Goal: Task Accomplishment & Management: Manage account settings

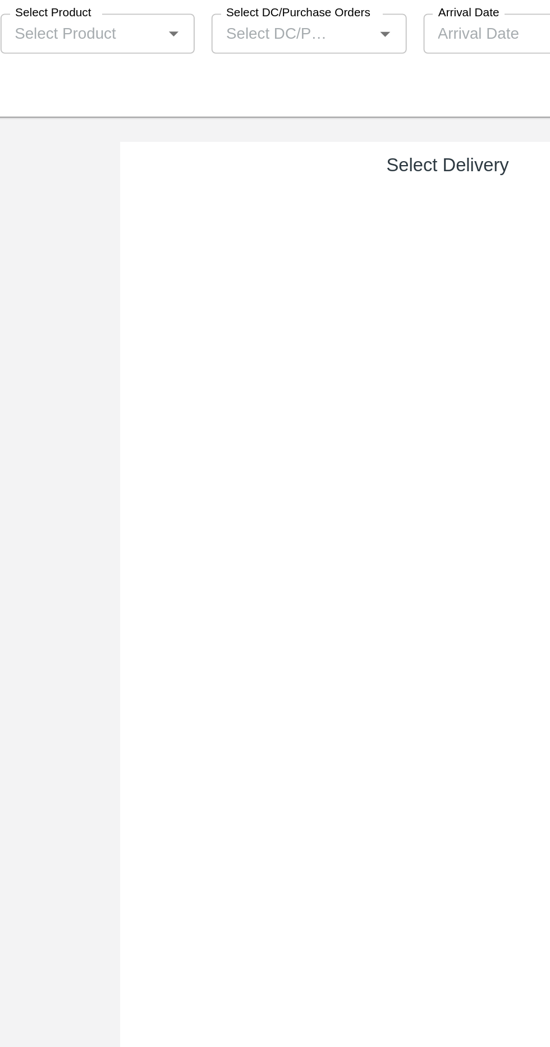
click at [321, 351] on div "Select Delivery" at bounding box center [361, 587] width 350 height 894
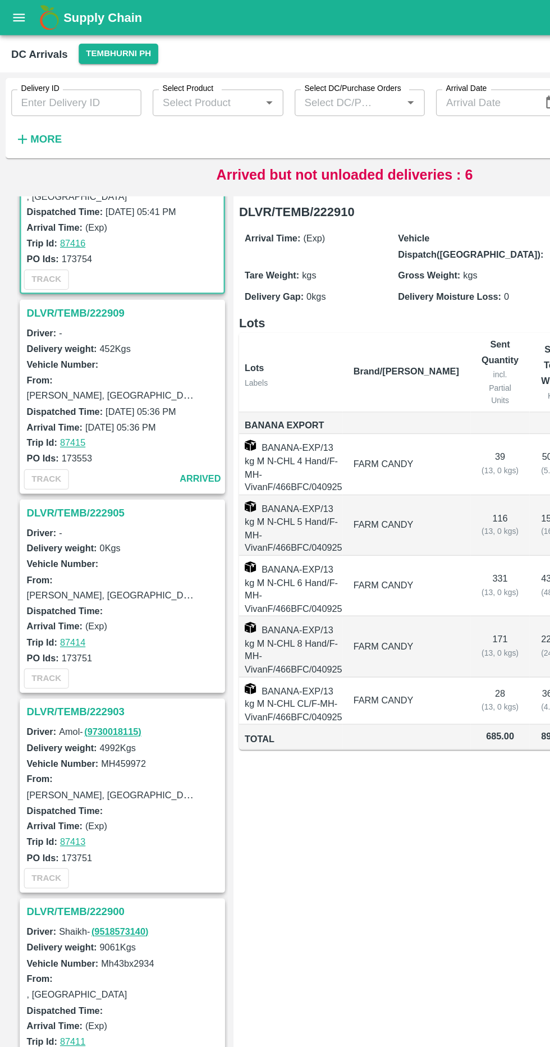
scroll to position [115, 0]
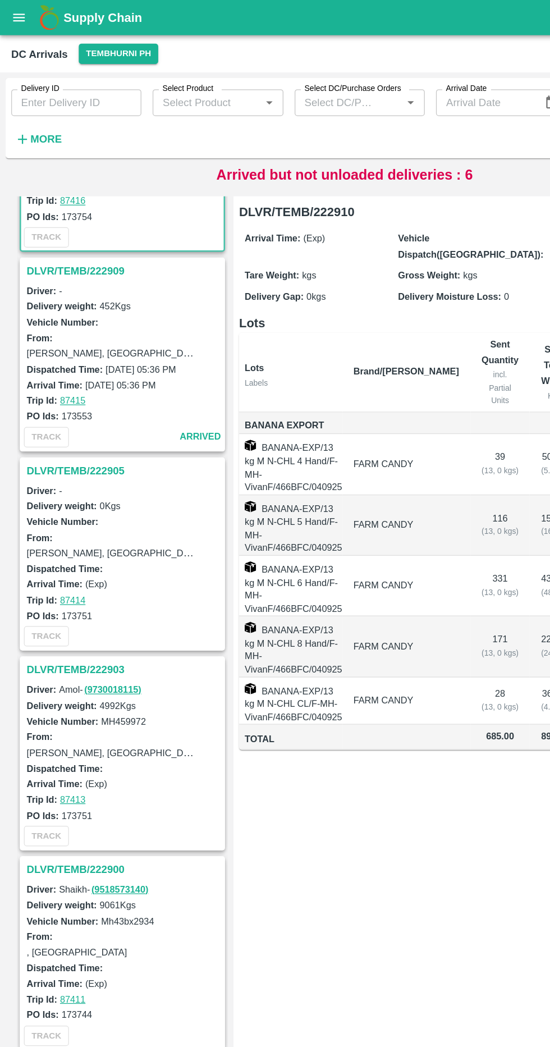
click at [96, 371] on h3 "DLVR/TEMB/222905" at bounding box center [99, 375] width 156 height 15
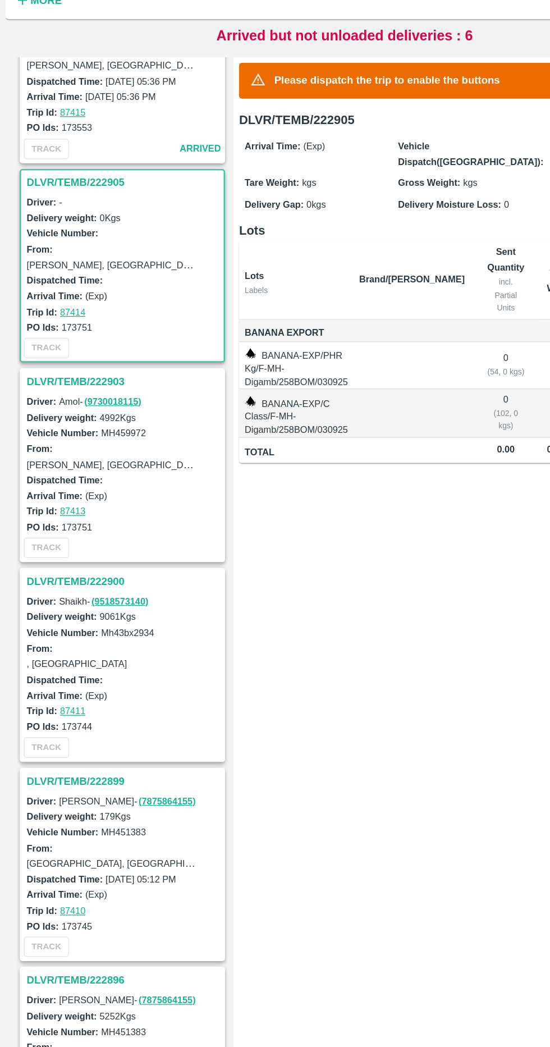
scroll to position [322, 0]
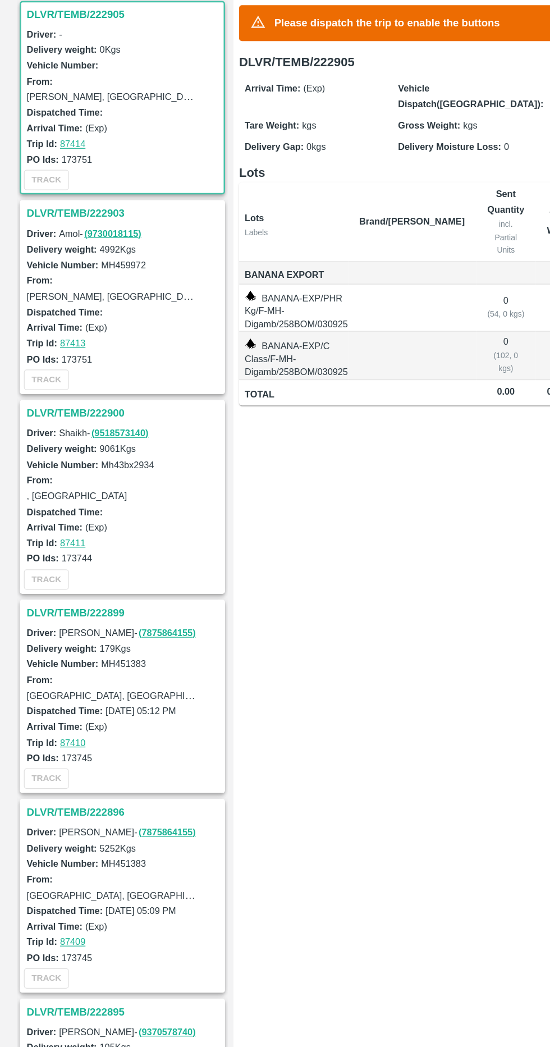
click at [97, 481] on h3 "DLVR/TEMB/222900" at bounding box center [99, 487] width 156 height 15
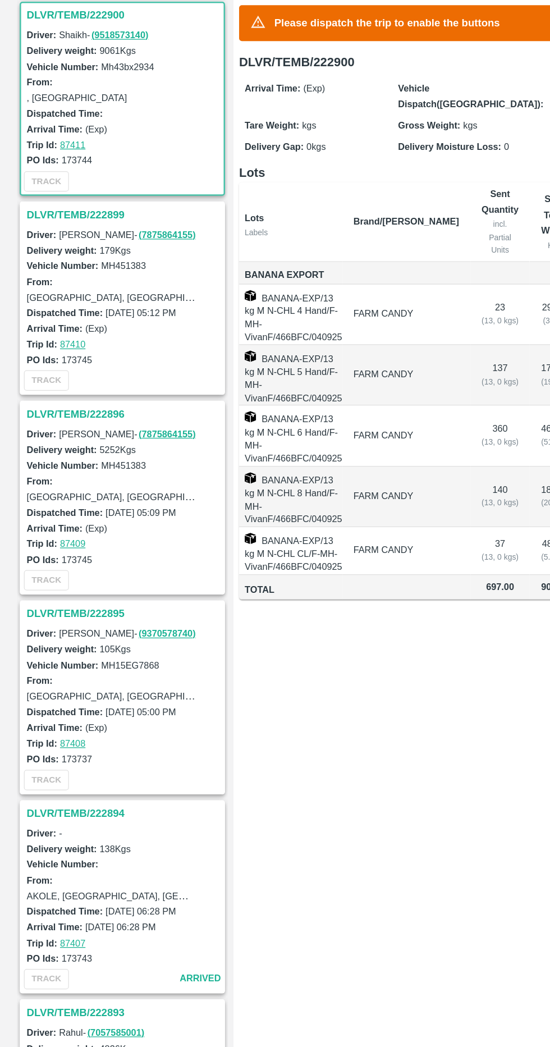
click at [88, 645] on h3 "DLVR/TEMB/222895" at bounding box center [99, 647] width 156 height 15
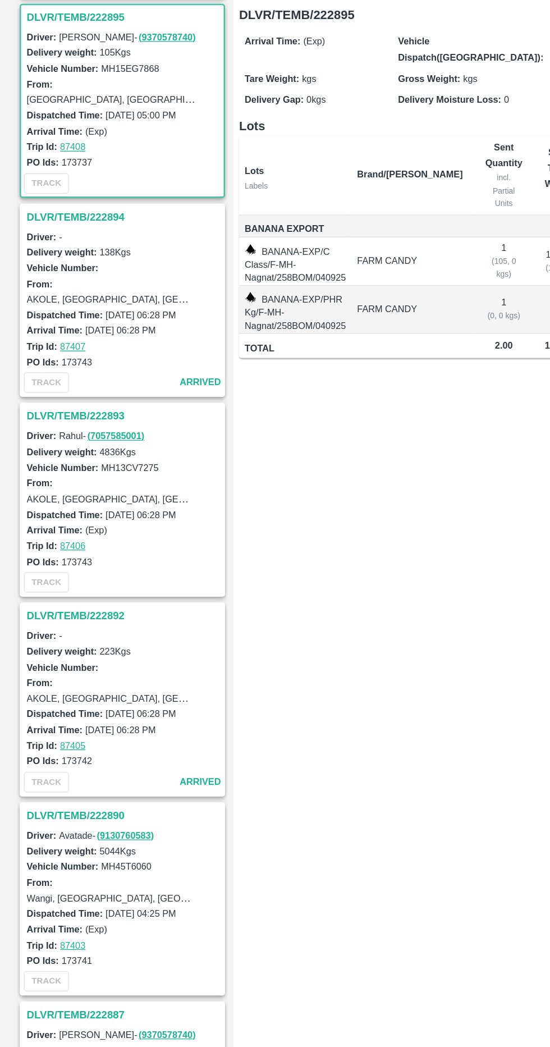
scroll to position [1117, 0]
click at [98, 641] on h3 "DLVR/TEMB/222892" at bounding box center [99, 648] width 156 height 15
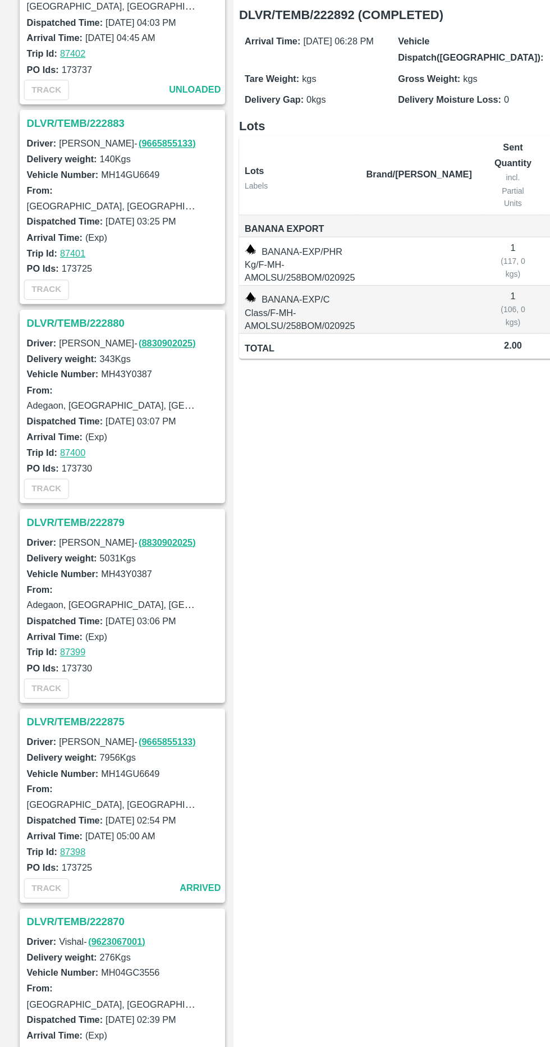
scroll to position [1988, 0]
click at [102, 566] on h3 "DLVR/TEMB/222879" at bounding box center [99, 573] width 156 height 15
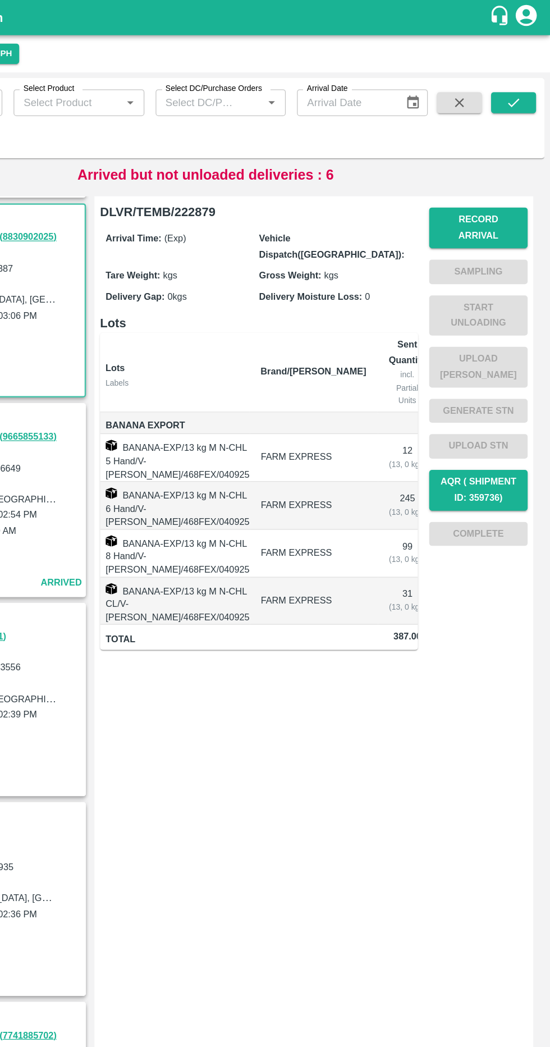
click at [507, 175] on button "Record Arrival" at bounding box center [493, 182] width 79 height 33
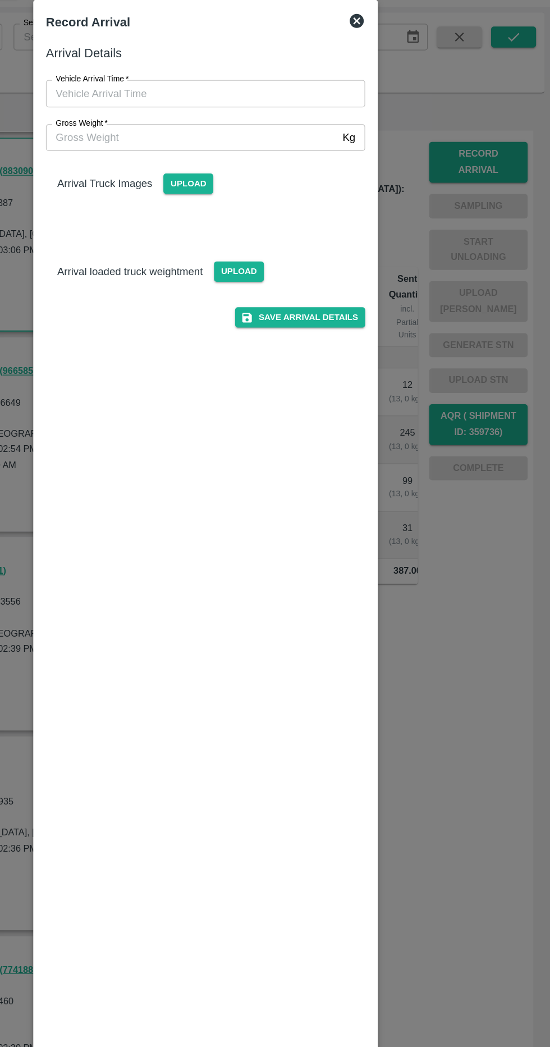
click at [338, 166] on input "Gross Weight   *" at bounding box center [264, 162] width 233 height 21
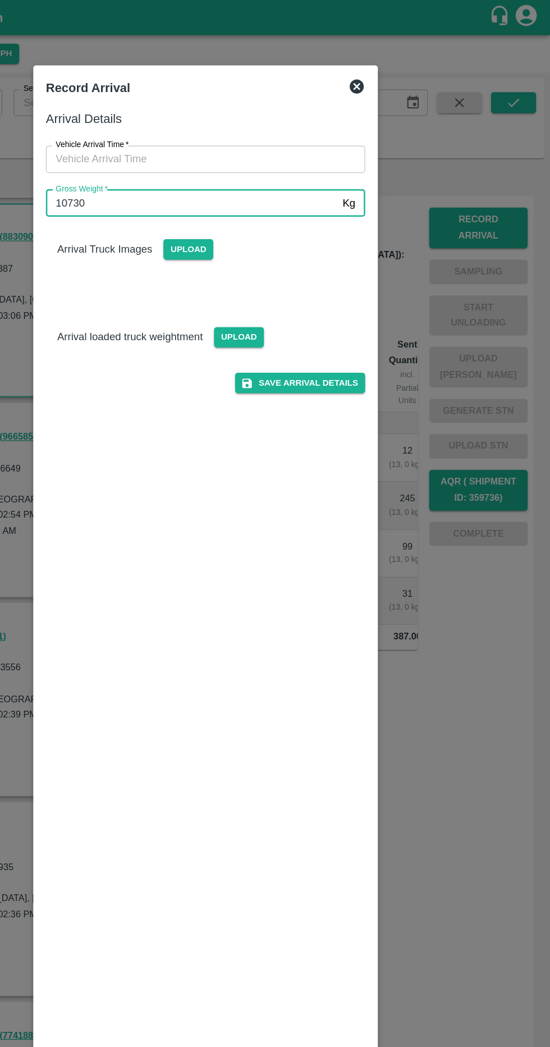
type input "10730"
click at [310, 271] on span "Upload" at bounding box center [302, 269] width 40 height 16
click at [0, 0] on input "Upload" at bounding box center [0, 0] width 0 height 0
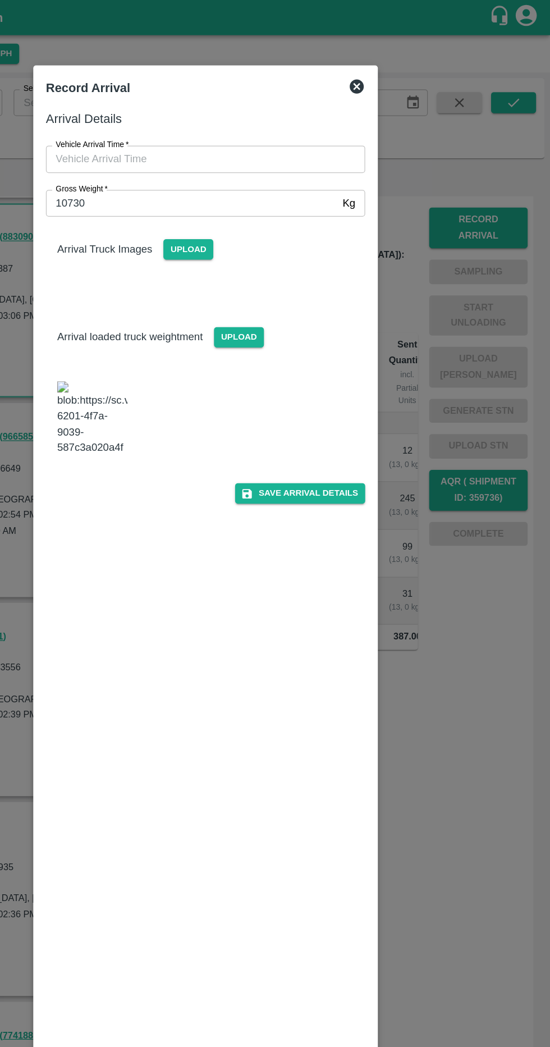
click at [263, 199] on span "Upload" at bounding box center [262, 199] width 40 height 16
click at [0, 0] on input "Upload" at bounding box center [0, 0] width 0 height 0
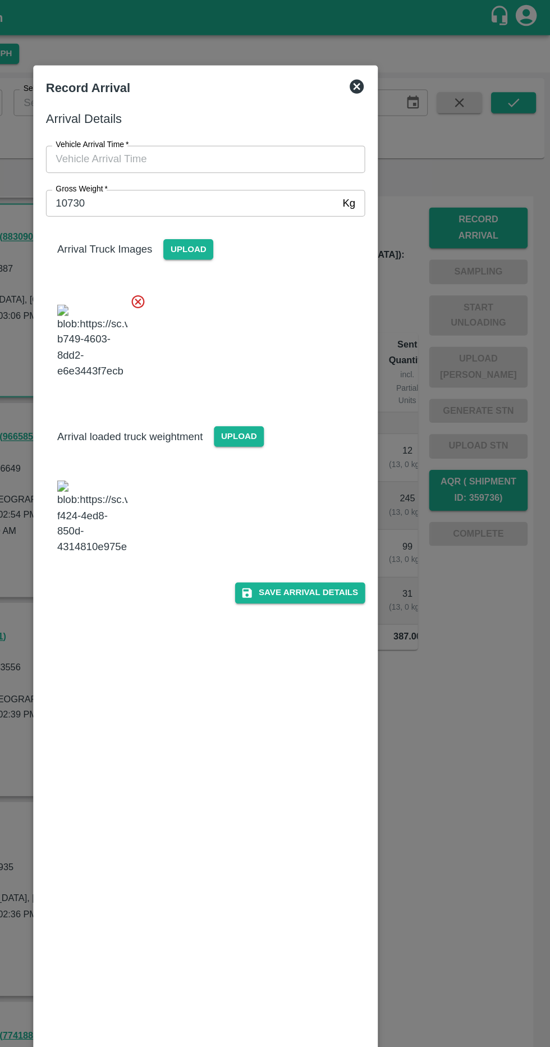
click at [197, 127] on input "Vehicle Arrival Time   *" at bounding box center [271, 126] width 247 height 21
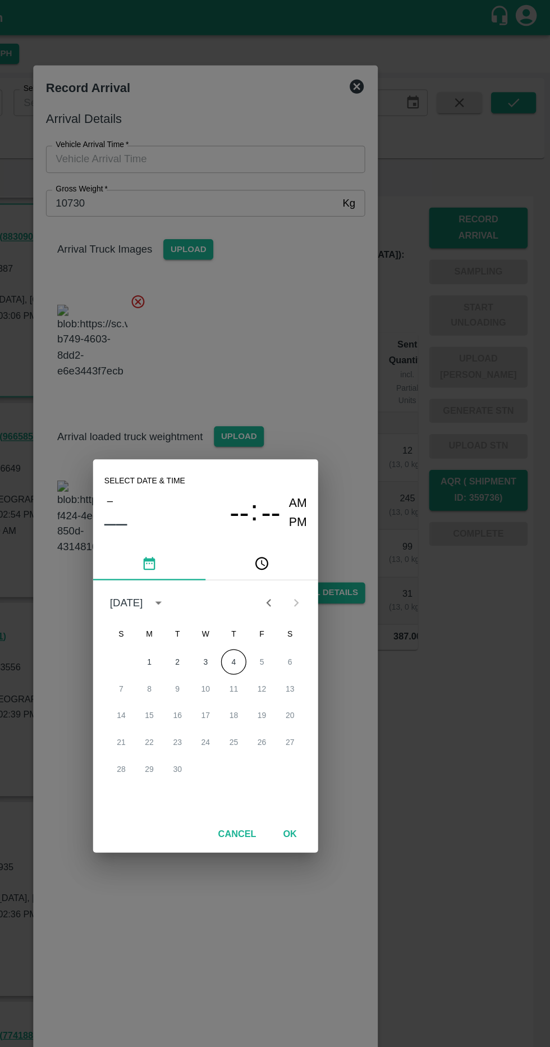
click at [302, 528] on button "4" at bounding box center [298, 528] width 20 height 20
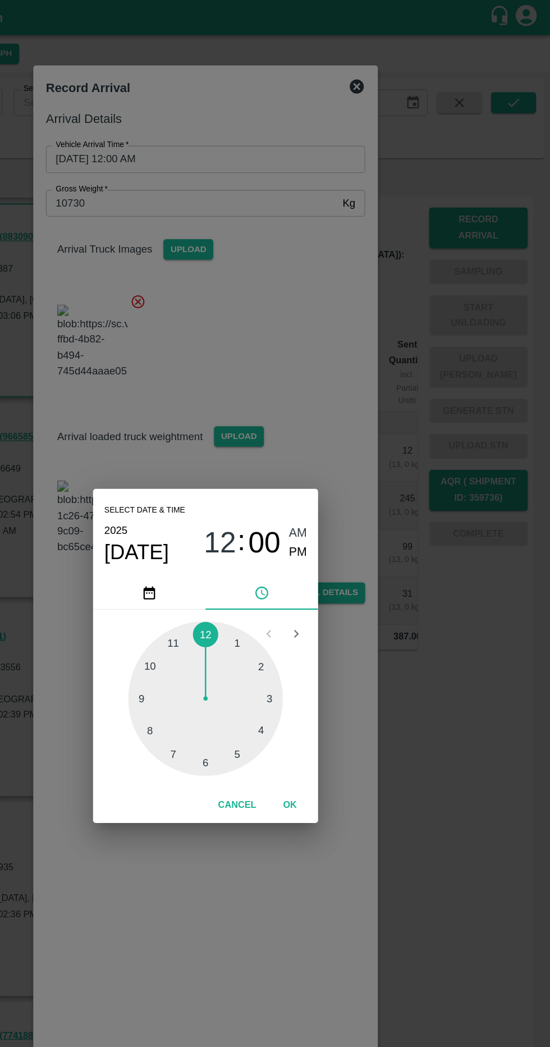
click at [298, 599] on div at bounding box center [275, 558] width 124 height 124
click at [275, 614] on div at bounding box center [275, 558] width 124 height 124
click at [250, 605] on div at bounding box center [275, 558] width 124 height 124
click at [367, 447] on div "Select date & time 2025 Sep 4 05 : 35 AM PM 05 10 15 20 25 30 35 40 45 50 55 00…" at bounding box center [275, 523] width 550 height 1047
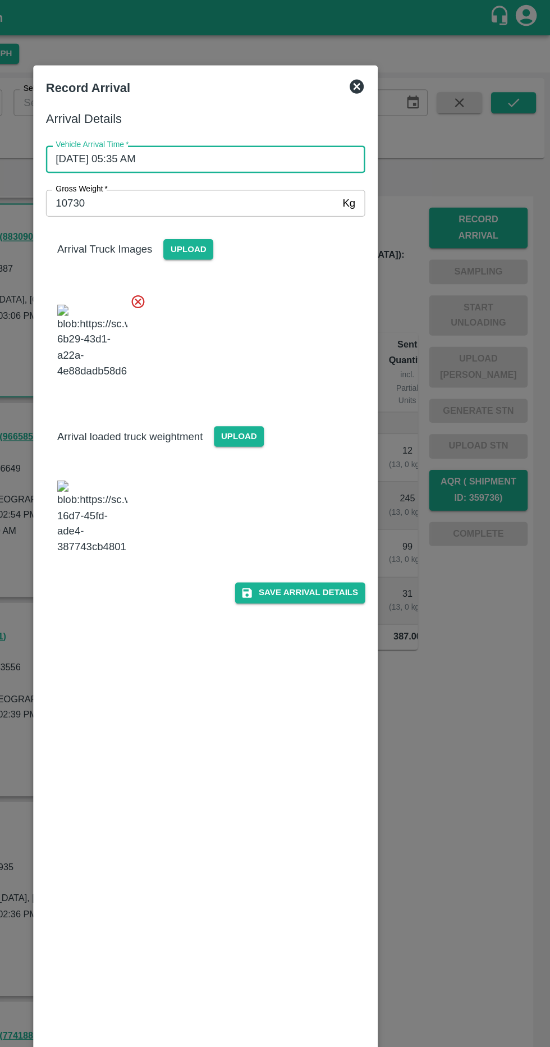
click at [256, 125] on input "04/09/2025 05:35 AM" at bounding box center [271, 126] width 247 height 21
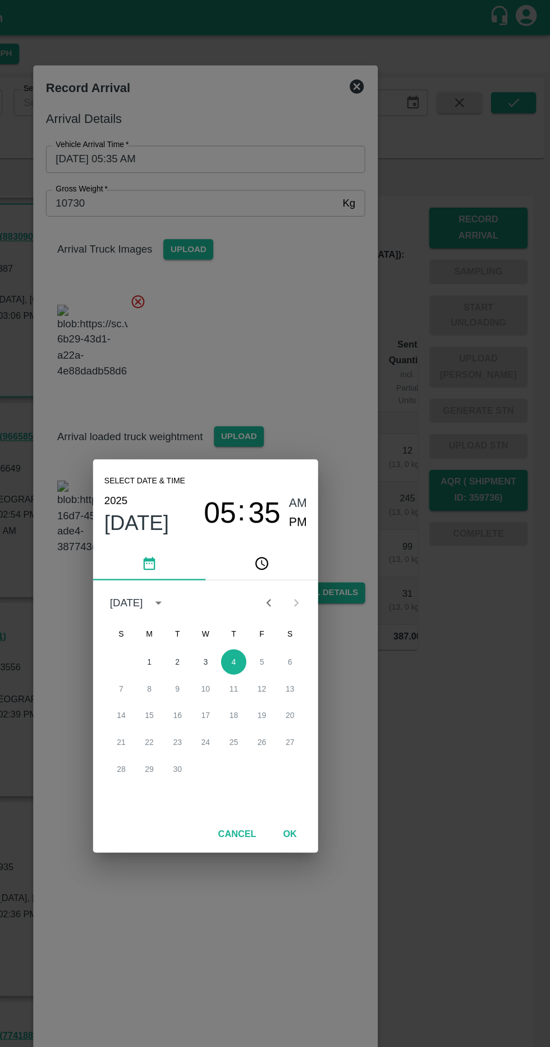
click at [352, 418] on span "PM" at bounding box center [349, 417] width 15 height 15
type input "[DATE] 05:35 PM"
click at [350, 658] on button "OK" at bounding box center [343, 667] width 36 height 20
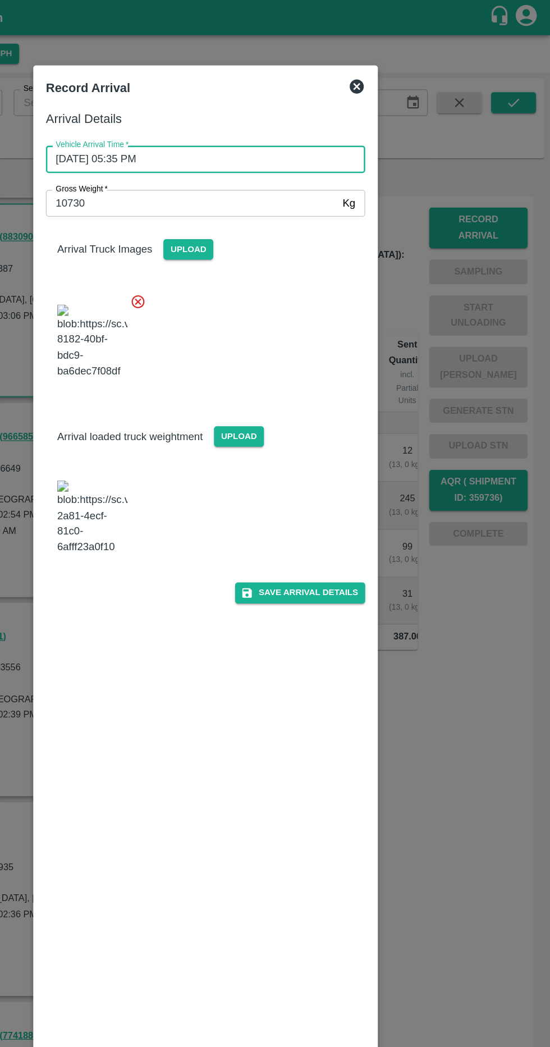
click at [374, 472] on button "Save Arrival Details" at bounding box center [351, 473] width 104 height 16
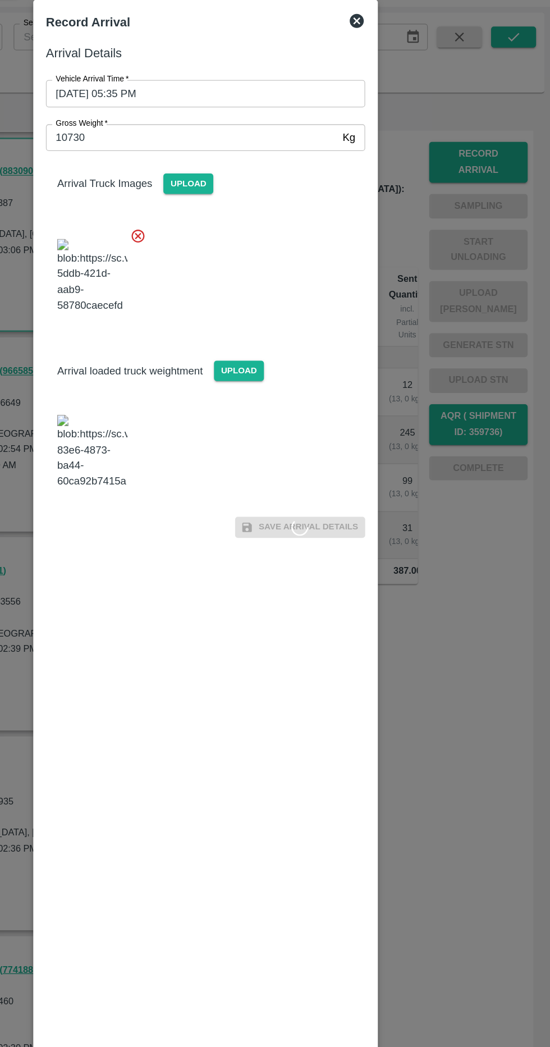
click at [174, 417] on img at bounding box center [185, 413] width 56 height 59
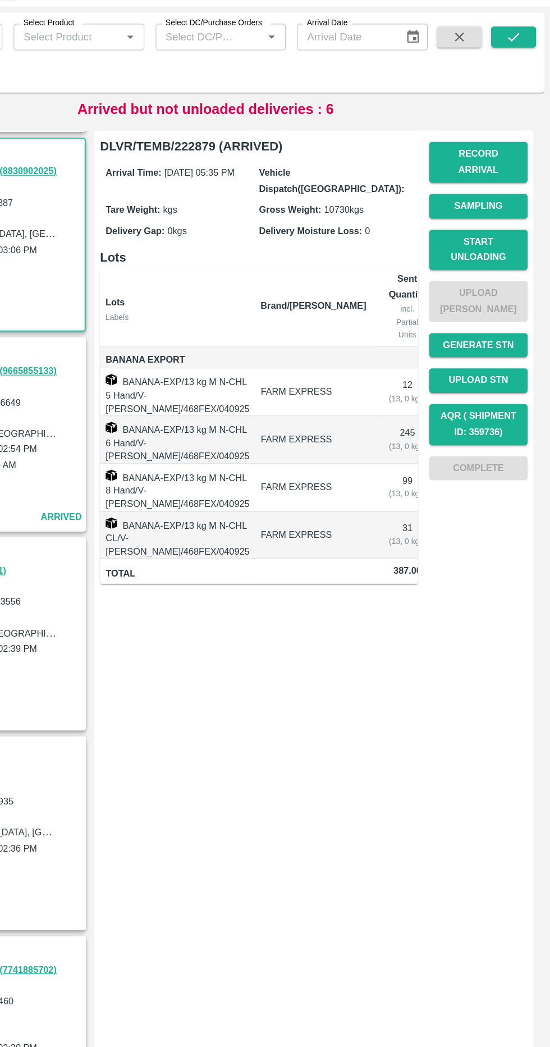
scroll to position [0, 61]
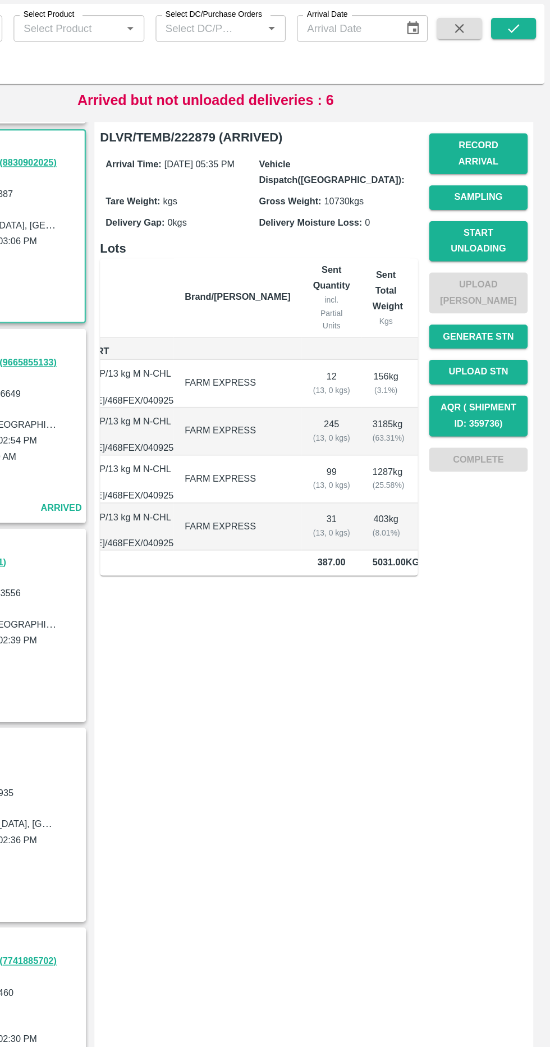
click at [482, 175] on button "Record Arrival" at bounding box center [493, 182] width 79 height 33
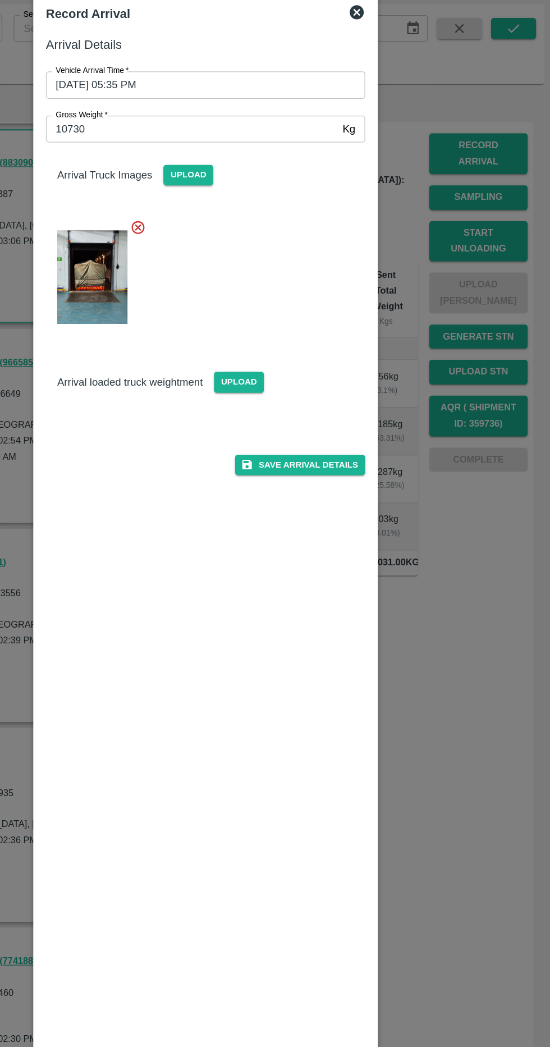
scroll to position [0, 0]
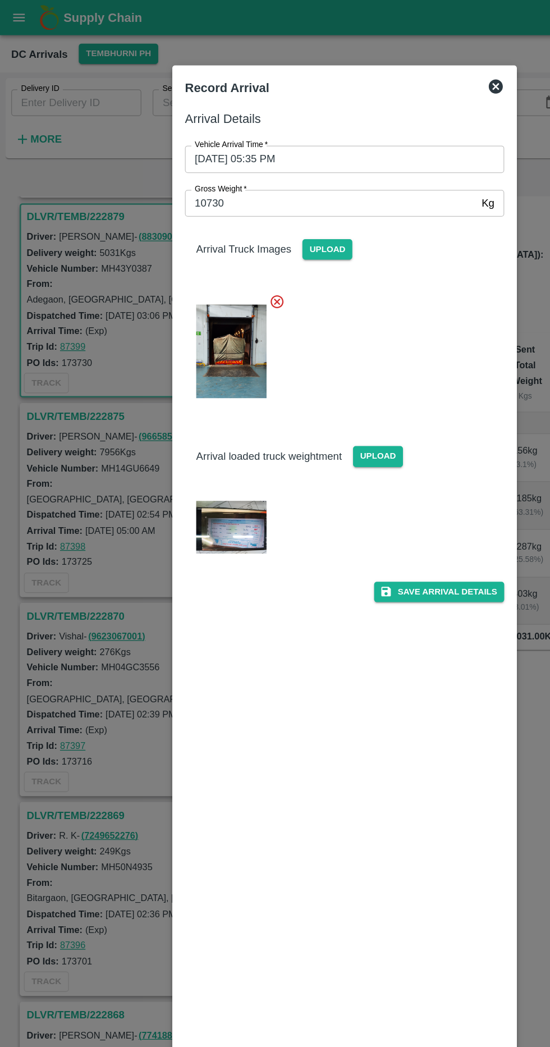
click at [403, 72] on div "Record Arrival" at bounding box center [275, 70] width 264 height 25
click at [403, 75] on div "Record Arrival" at bounding box center [275, 70] width 264 height 25
click at [397, 74] on icon at bounding box center [395, 68] width 11 height 11
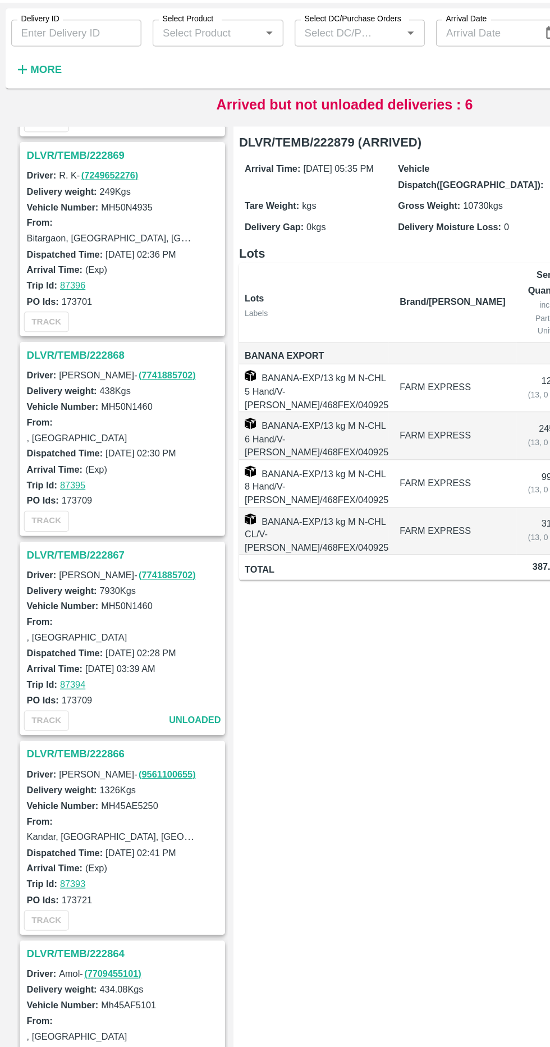
scroll to position [2868, 0]
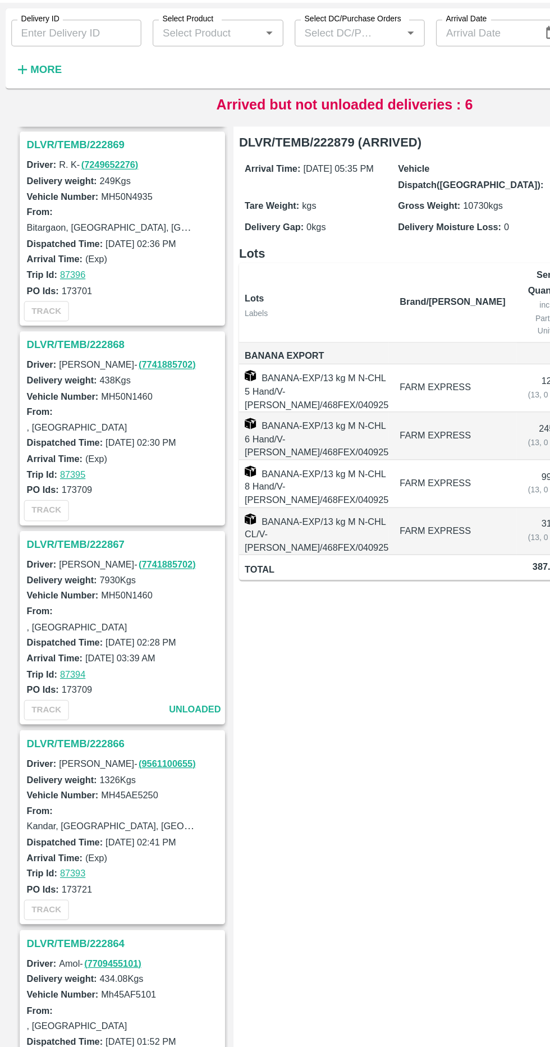
click at [38, 483] on h3 "DLVR/TEMB/222867" at bounding box center [99, 490] width 156 height 15
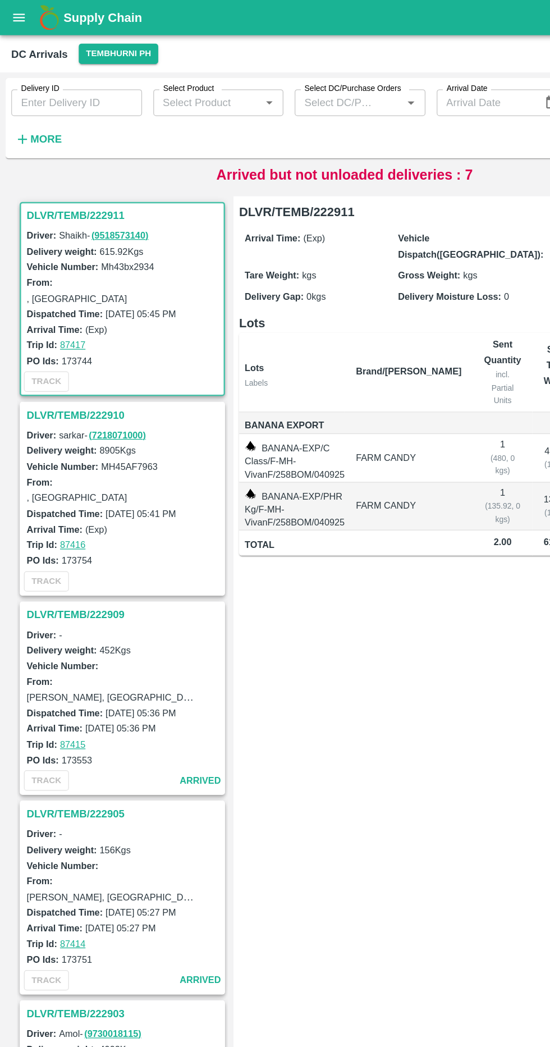
click at [66, 104] on div "Delivery ID Delivery ID Select Product Select Product   * Select DC/Purchase Or…" at bounding box center [226, 91] width 453 height 58
click at [19, 106] on icon "button" at bounding box center [18, 111] width 12 height 12
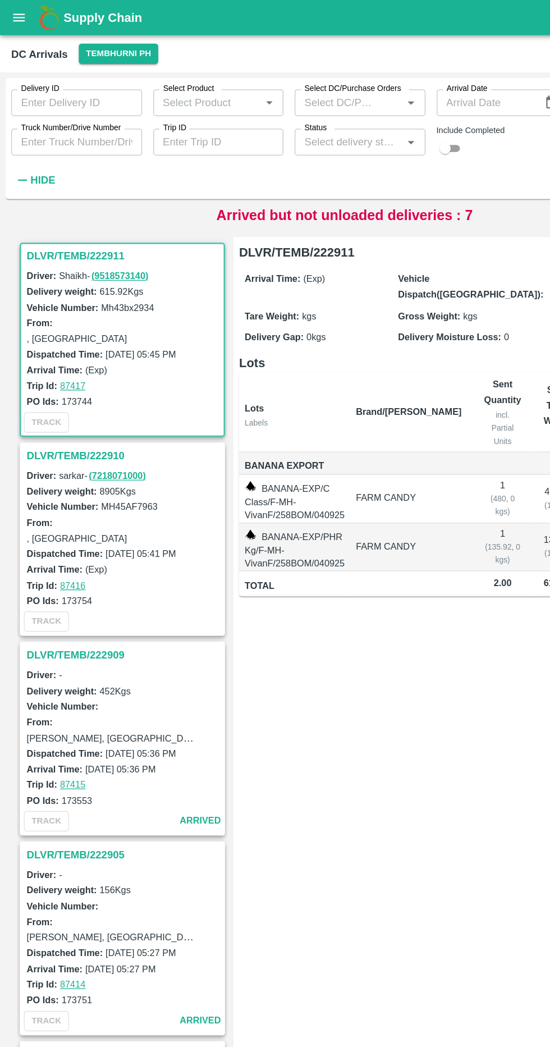
click at [96, 117] on input "Truck Number/Drive Number" at bounding box center [61, 113] width 104 height 21
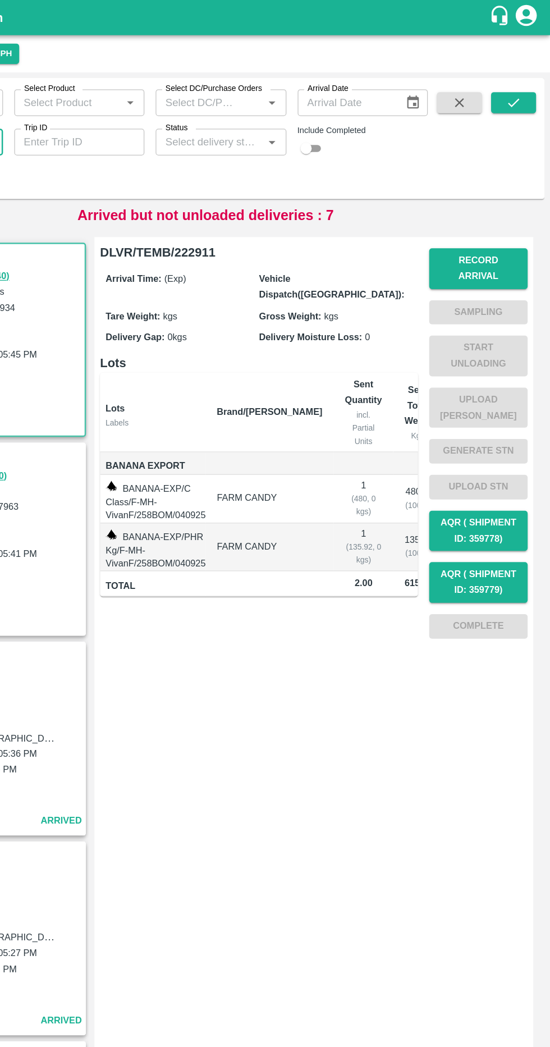
click at [529, 84] on button "submit" at bounding box center [521, 82] width 36 height 17
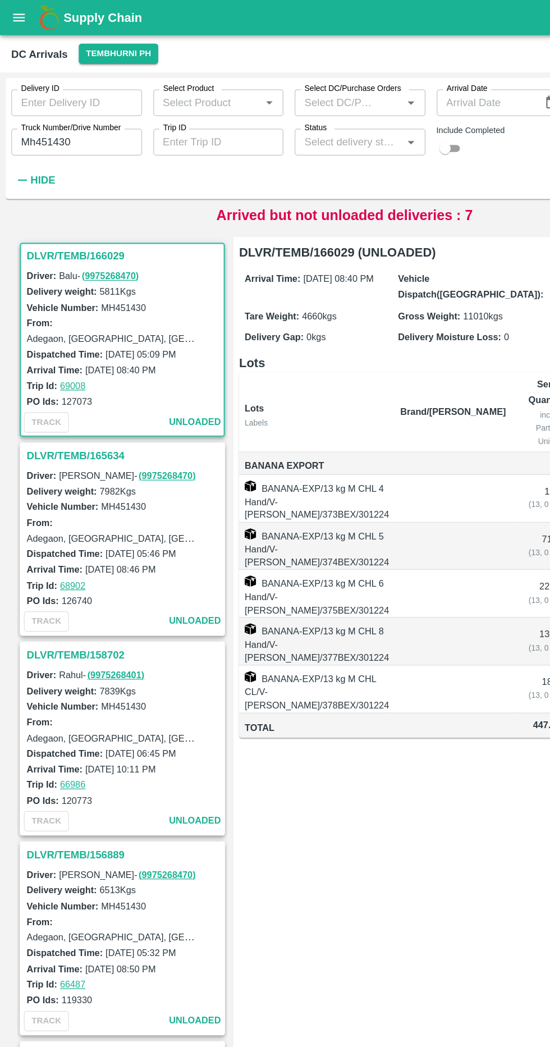
click at [88, 121] on input "Mh451430" at bounding box center [61, 113] width 104 height 21
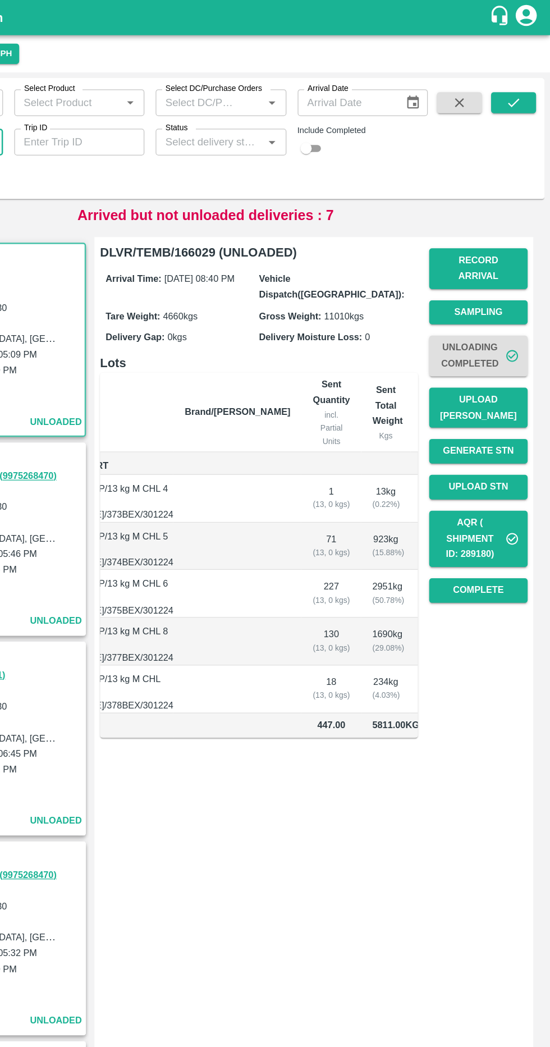
type input "Mh14GU6649"
click at [535, 82] on button "submit" at bounding box center [521, 82] width 36 height 17
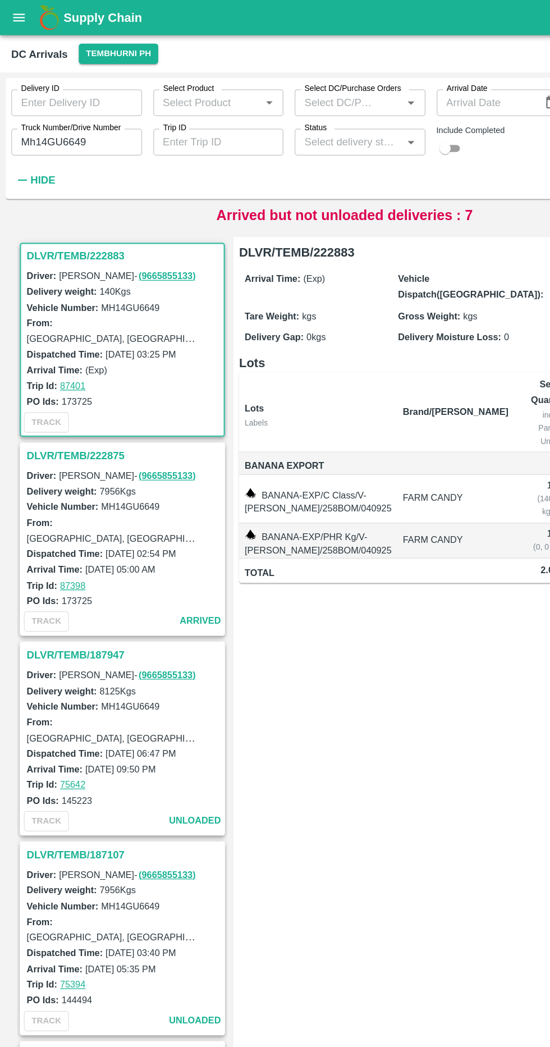
click at [73, 201] on h3 "DLVR/TEMB/222883" at bounding box center [99, 204] width 156 height 15
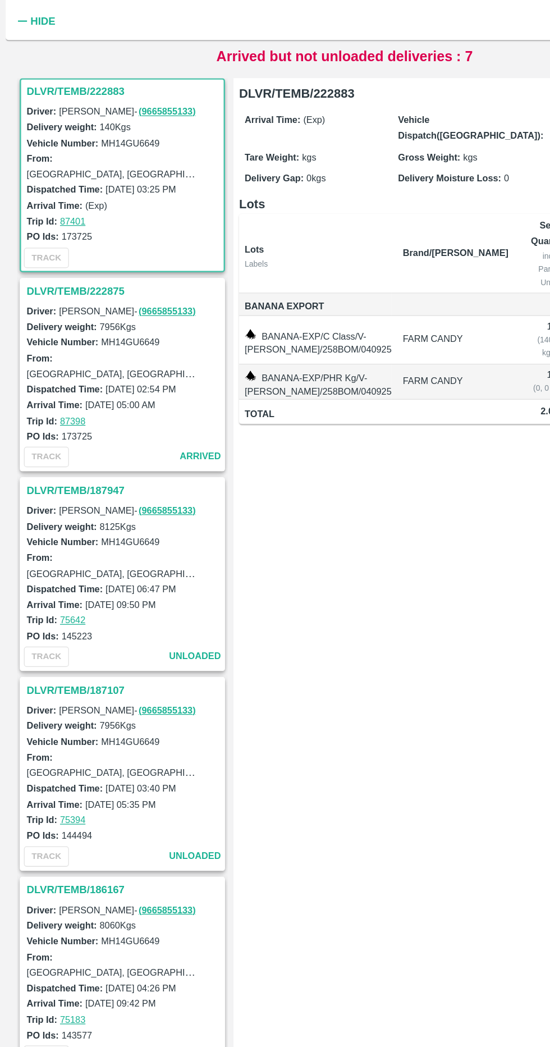
click at [67, 362] on h3 "DLVR/TEMB/222875" at bounding box center [99, 359] width 156 height 15
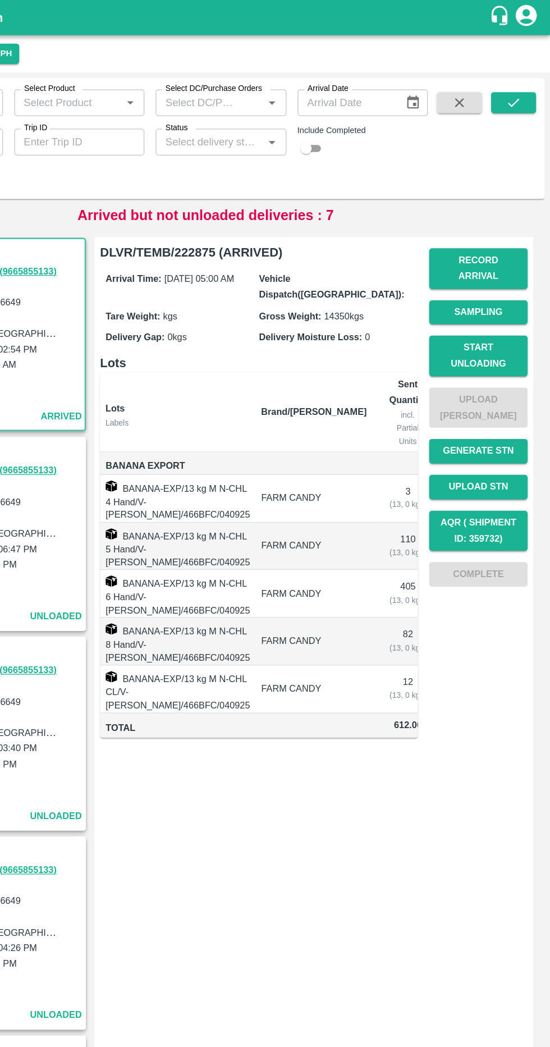
click at [508, 207] on button "Record Arrival" at bounding box center [493, 214] width 79 height 33
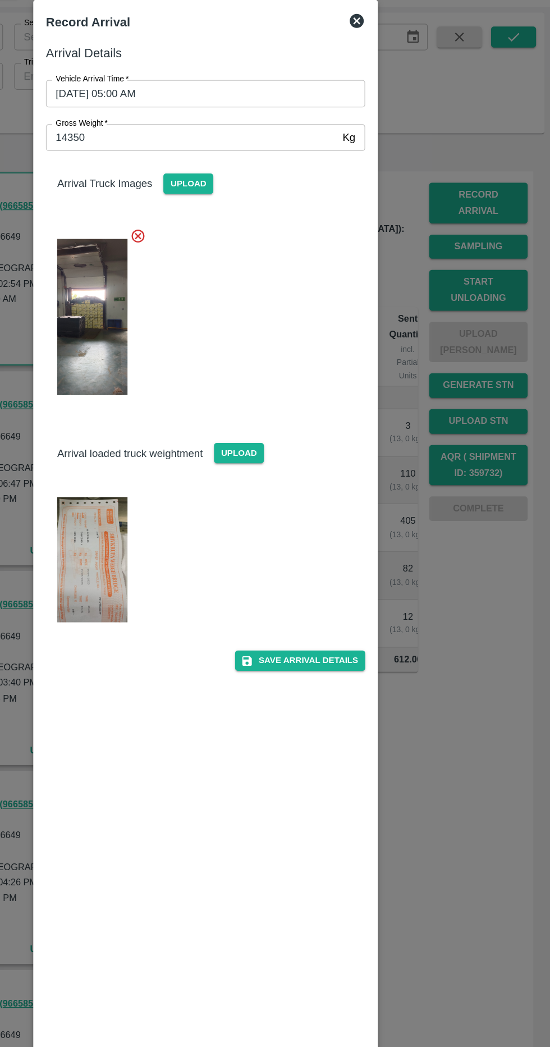
click at [375, 87] on h6 "Arrival Details" at bounding box center [275, 95] width 255 height 16
click at [399, 65] on icon at bounding box center [395, 68] width 13 height 13
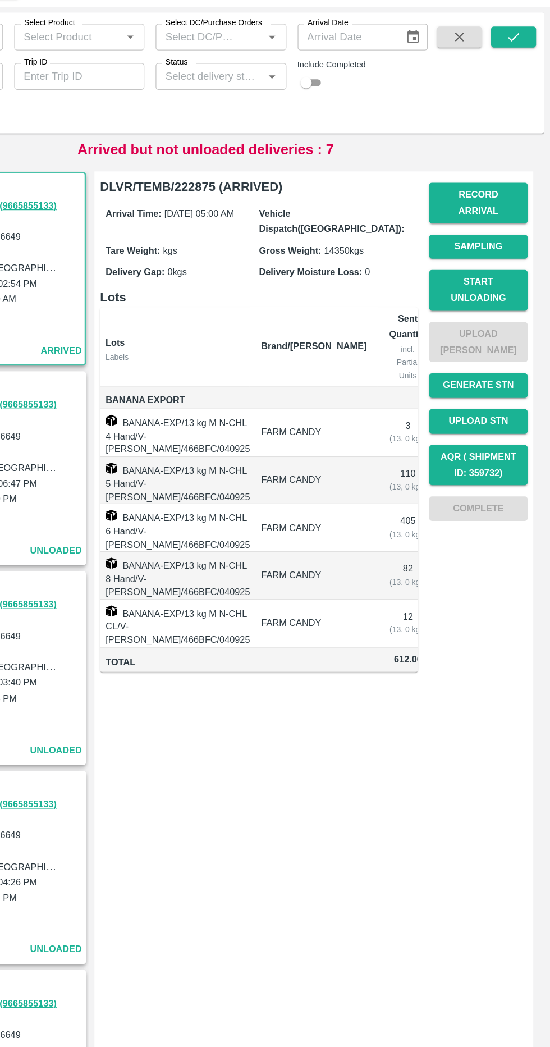
click at [511, 268] on button "Start Unloading" at bounding box center [493, 284] width 79 height 33
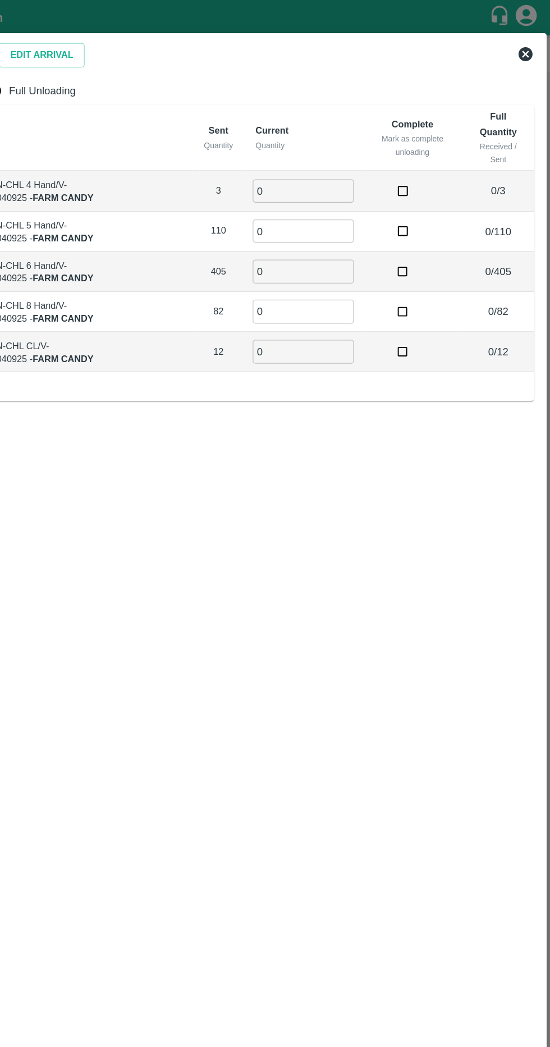
click at [157, 34] on div "Edit Arrival" at bounding box center [142, 42] width 73 height 24
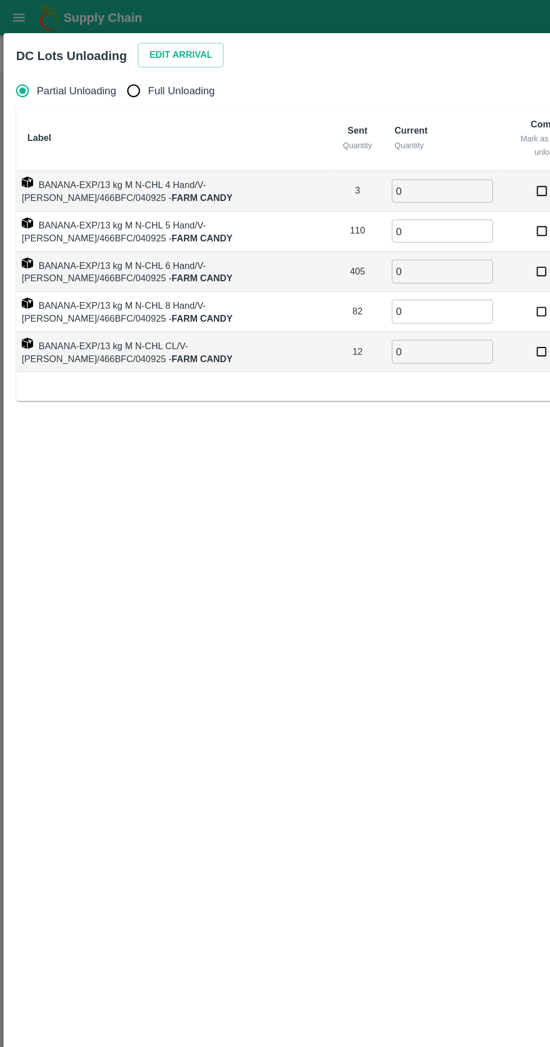
click at [149, 43] on button "Edit Arrival" at bounding box center [144, 44] width 69 height 20
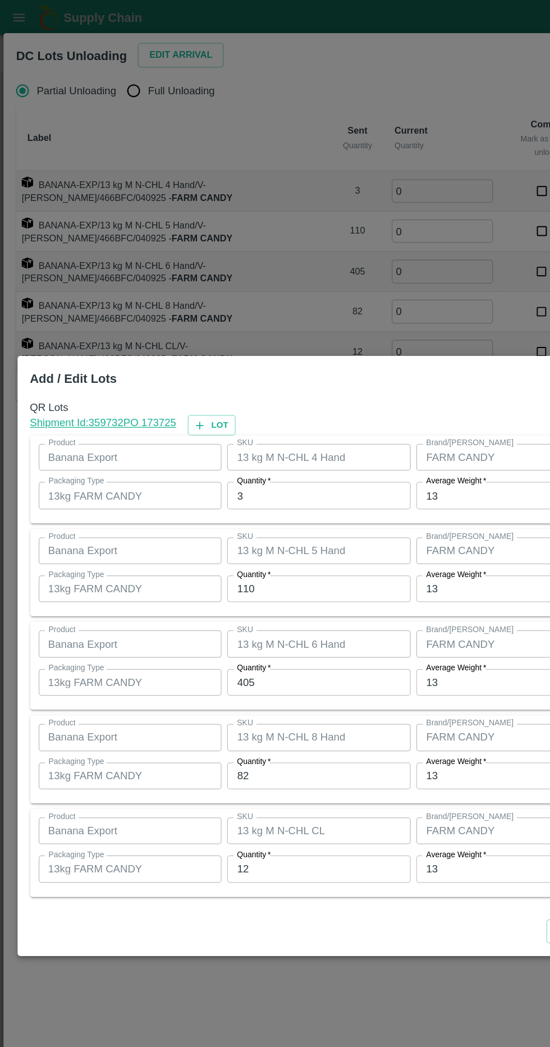
click at [258, 393] on input "3" at bounding box center [254, 395] width 147 height 21
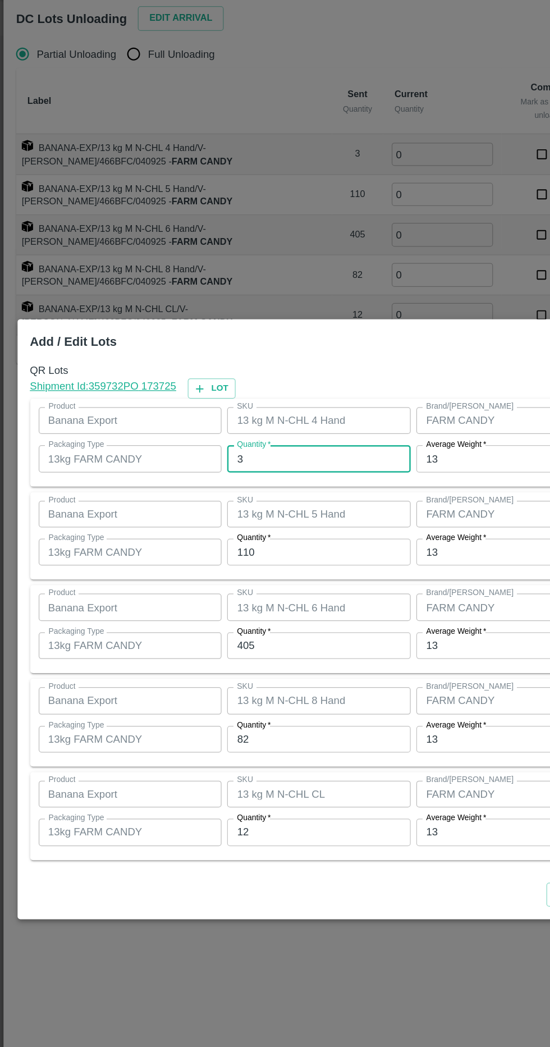
click at [272, 472] on input "110" at bounding box center [254, 469] width 147 height 21
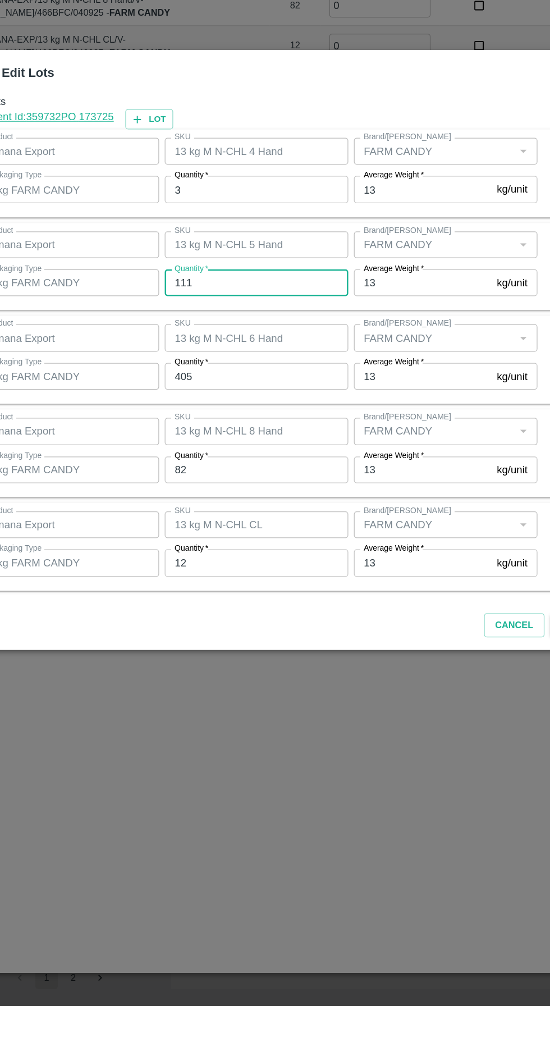
type input "111"
click at [303, 549] on input "405" at bounding box center [254, 544] width 147 height 21
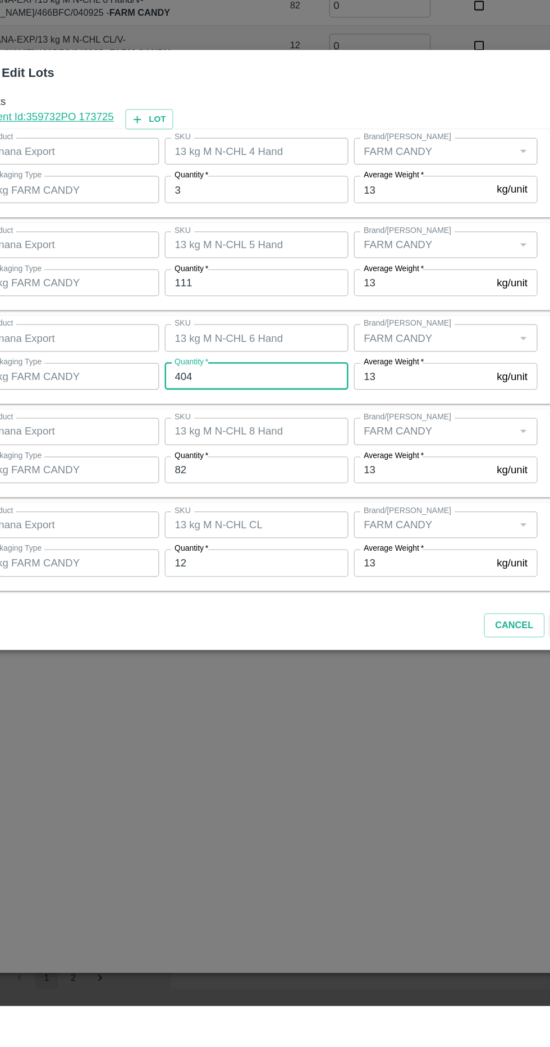
type input "404"
click at [312, 620] on input "82" at bounding box center [254, 619] width 147 height 21
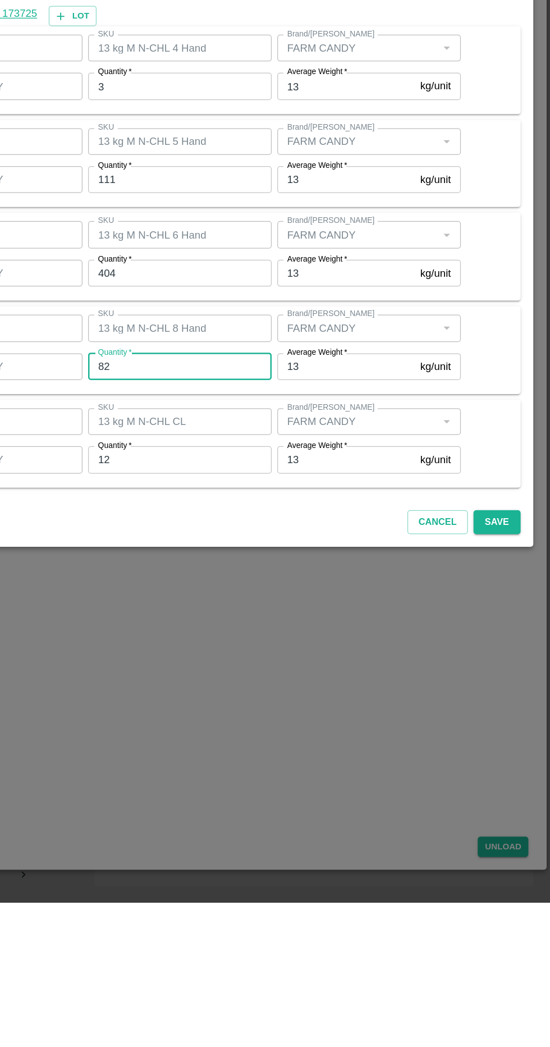
click at [516, 743] on button "Save" at bounding box center [507, 744] width 37 height 20
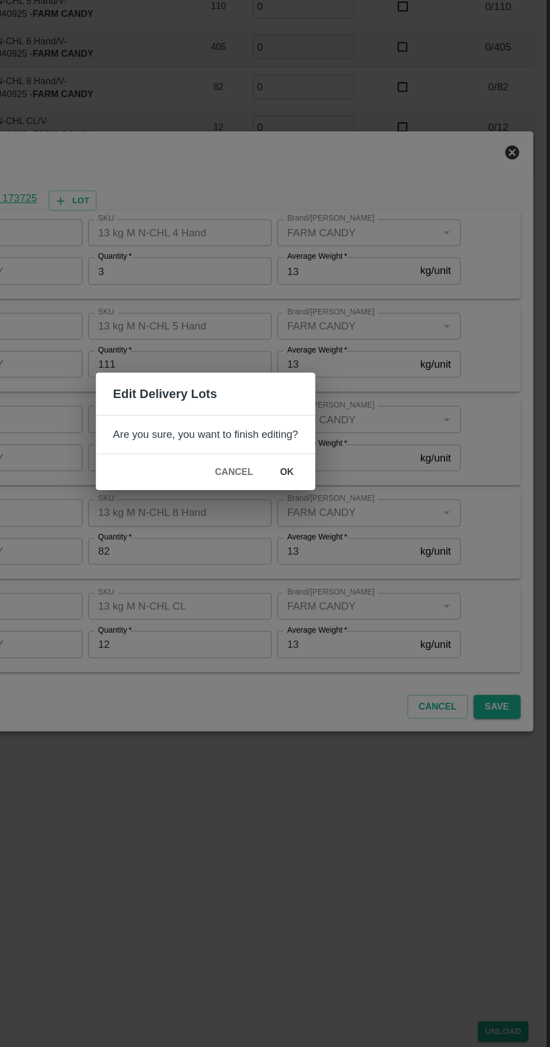
click at [350, 553] on button "ok" at bounding box center [340, 556] width 36 height 20
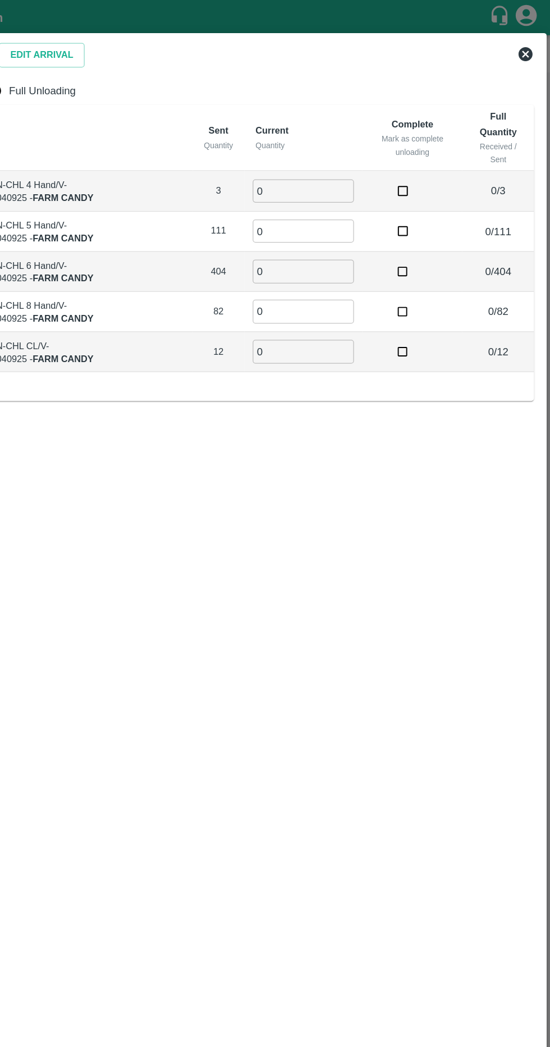
click at [160, 73] on span "Full Unloading" at bounding box center [145, 72] width 53 height 12
click at [118, 73] on input "Full Unloading" at bounding box center [106, 72] width 22 height 22
radio input "true"
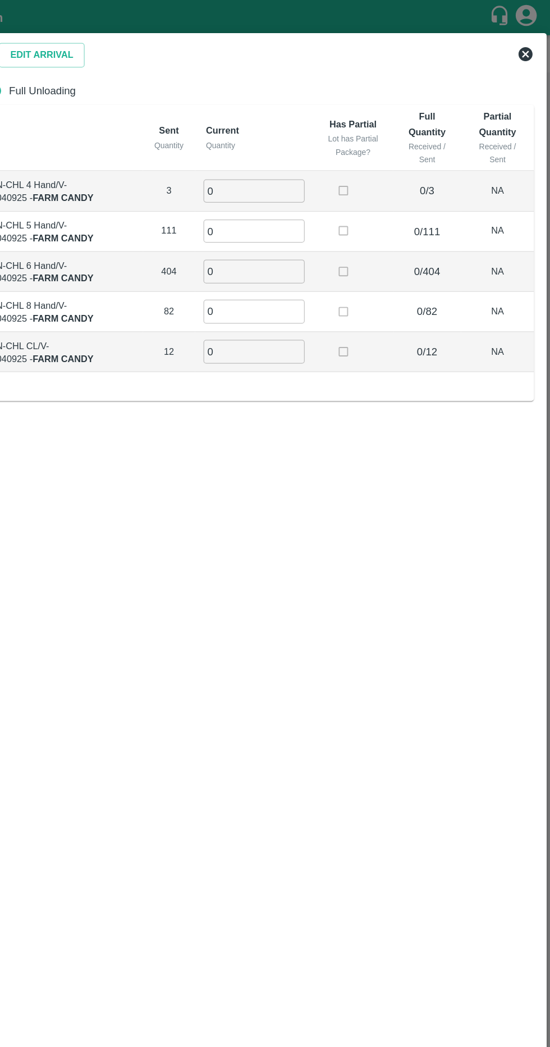
click at [322, 152] on input "0" at bounding box center [314, 152] width 81 height 19
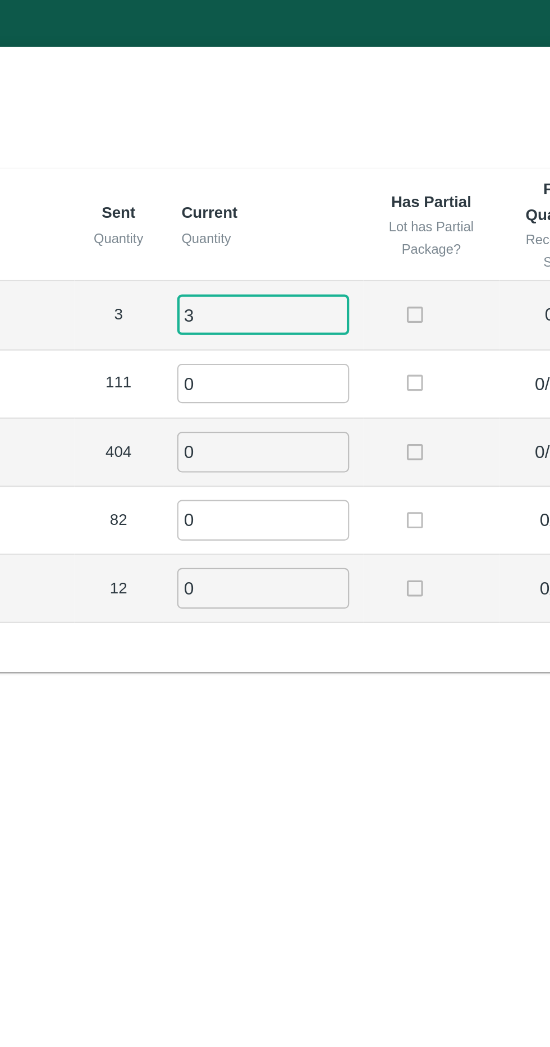
type input "3"
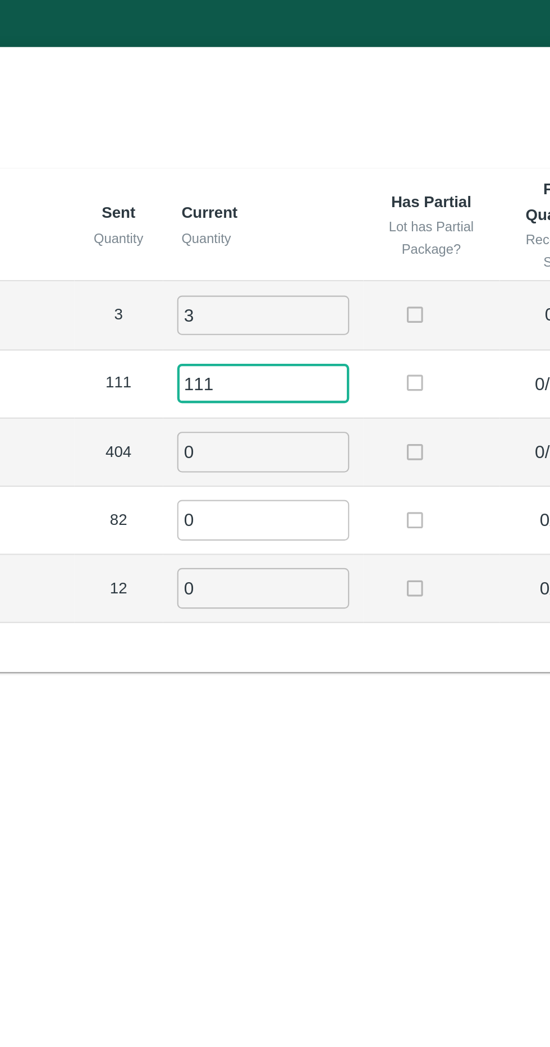
type input "111"
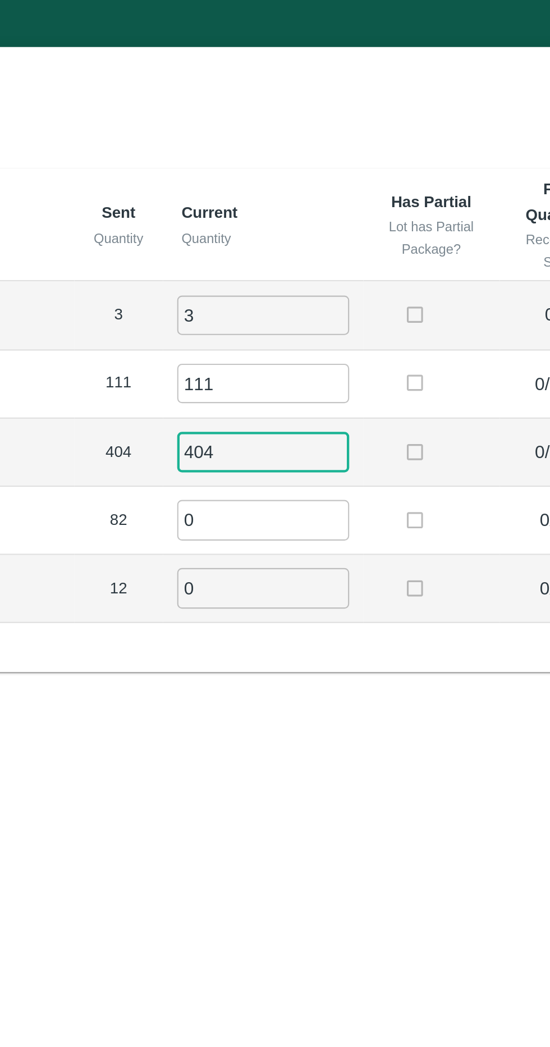
type input "404"
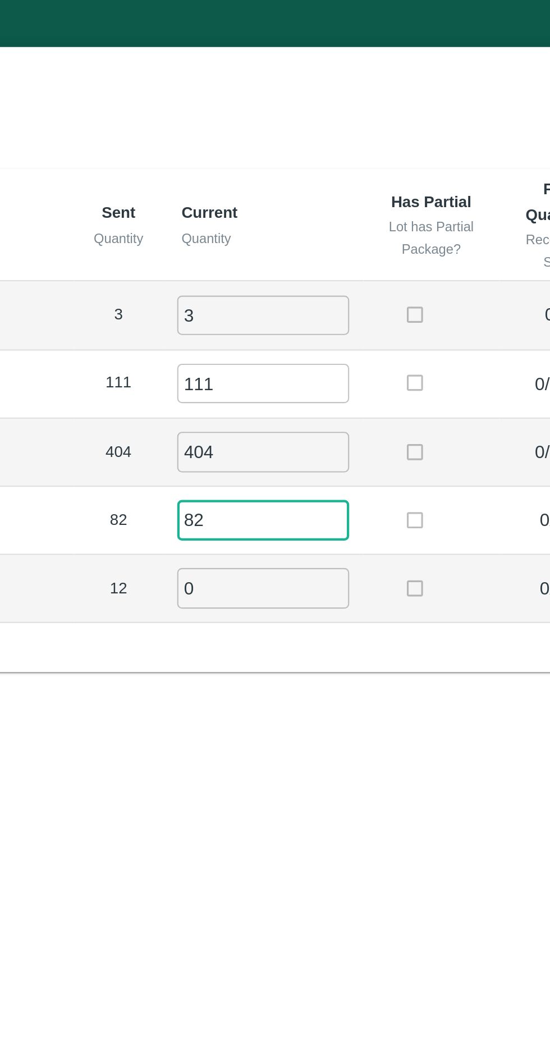
type input "82"
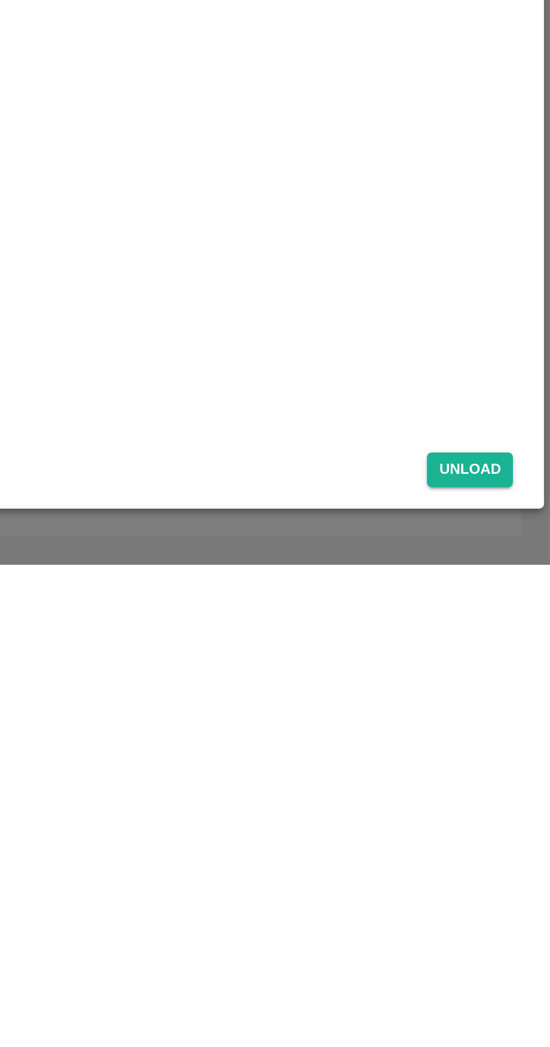
type input "12"
click at [525, 1002] on button "Unload" at bounding box center [513, 1003] width 40 height 16
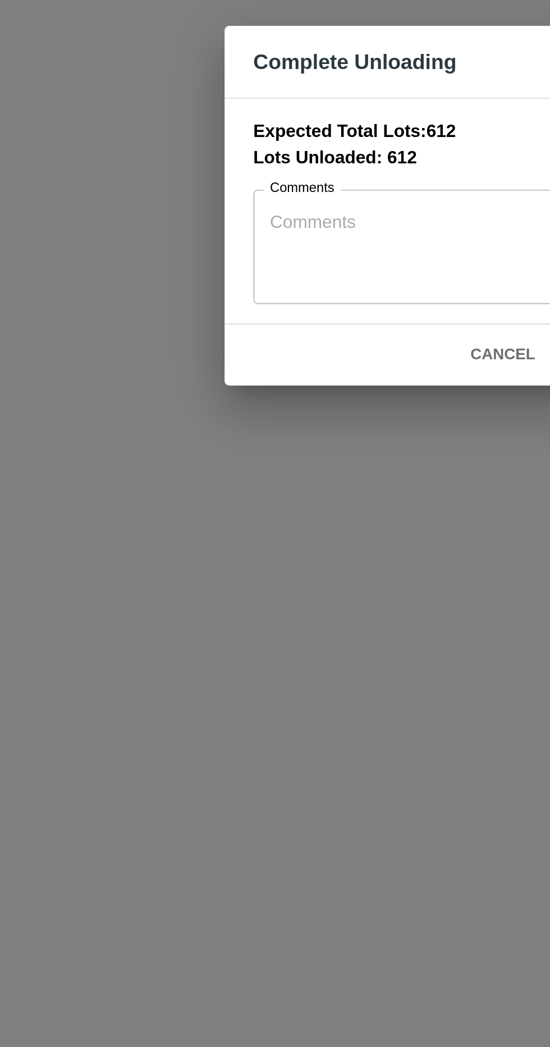
click at [312, 593] on button "Cancel" at bounding box center [308, 594] width 39 height 20
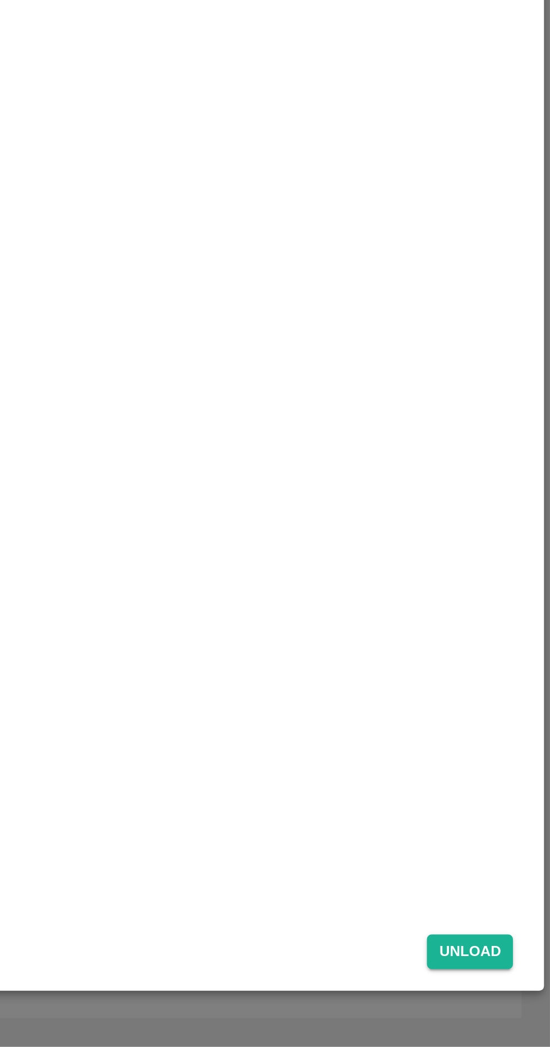
click at [526, 1008] on button "Unload" at bounding box center [513, 1003] width 40 height 16
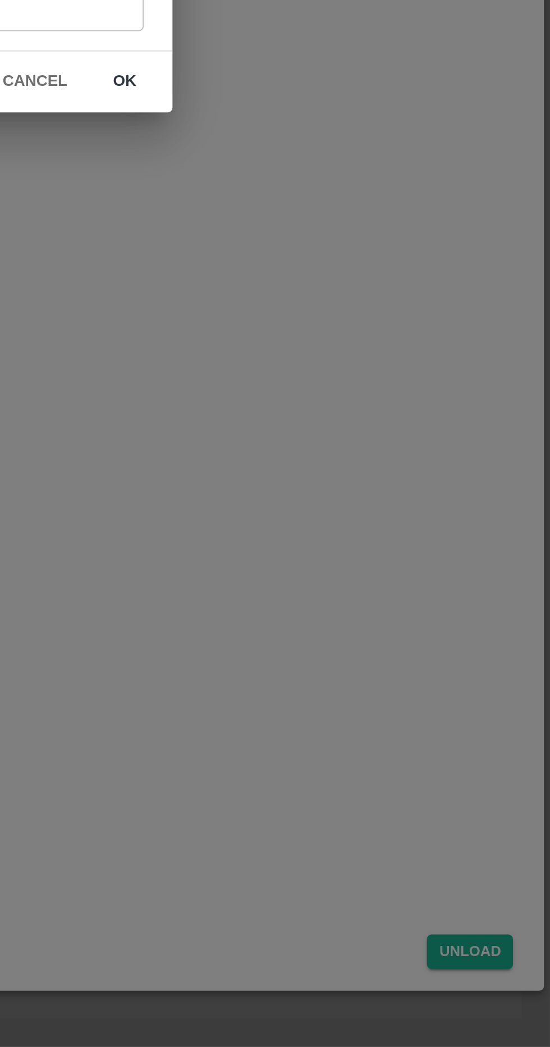
click at [344, 589] on button "ok" at bounding box center [351, 594] width 36 height 20
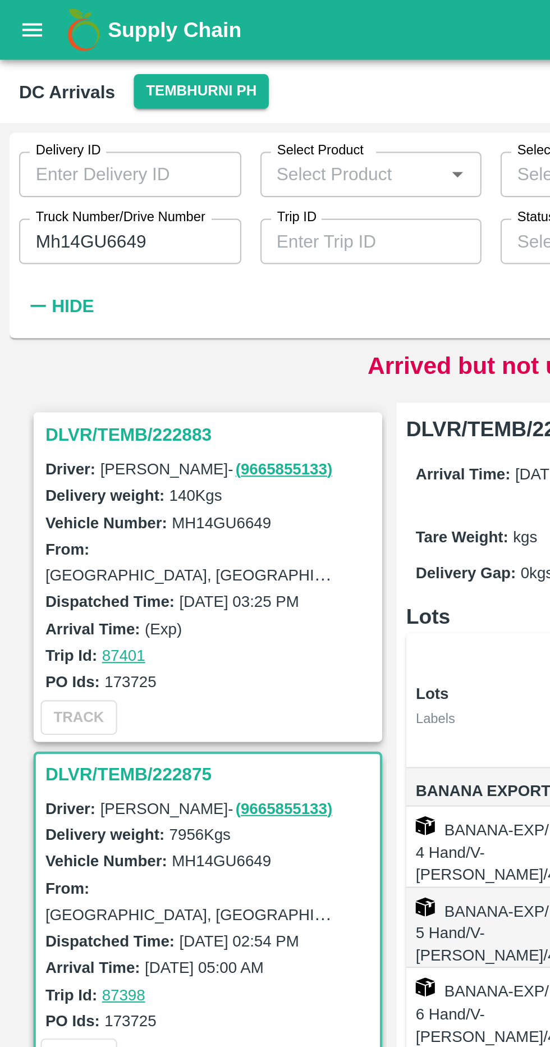
click at [89, 108] on input "Mh14GU6649" at bounding box center [61, 113] width 104 height 21
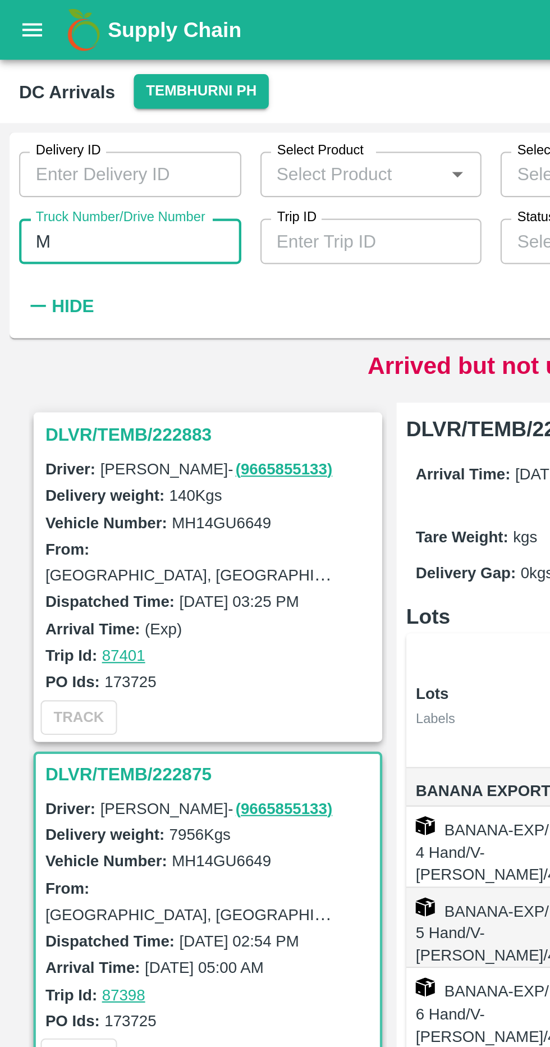
type input "M"
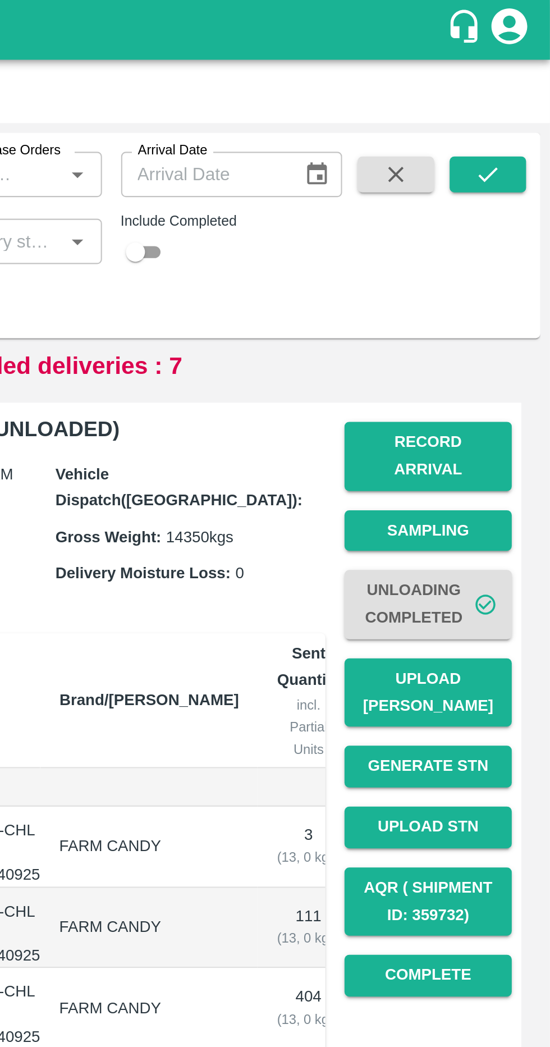
type input "0387"
click at [518, 82] on icon "submit" at bounding box center [521, 82] width 12 height 12
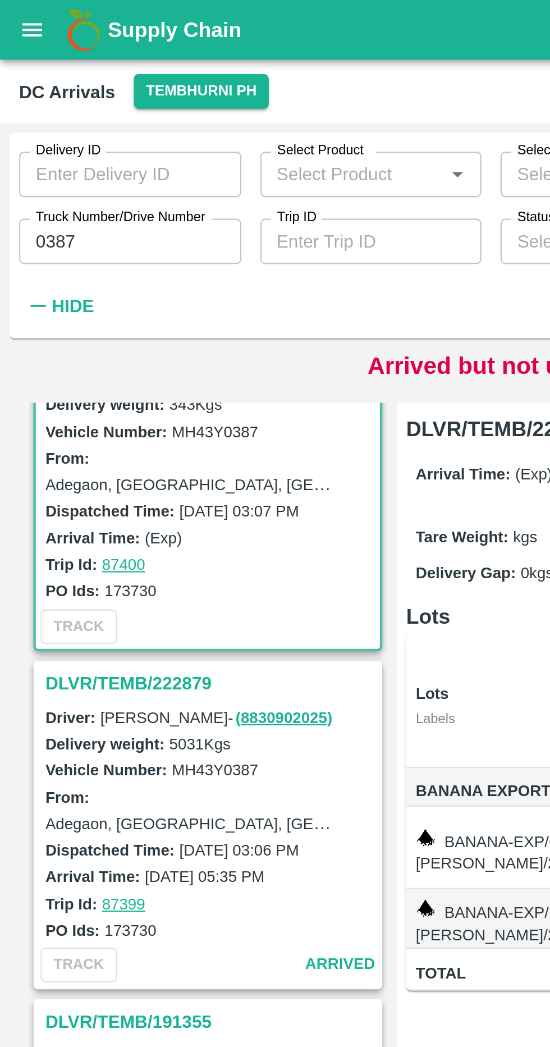
scroll to position [52, 0]
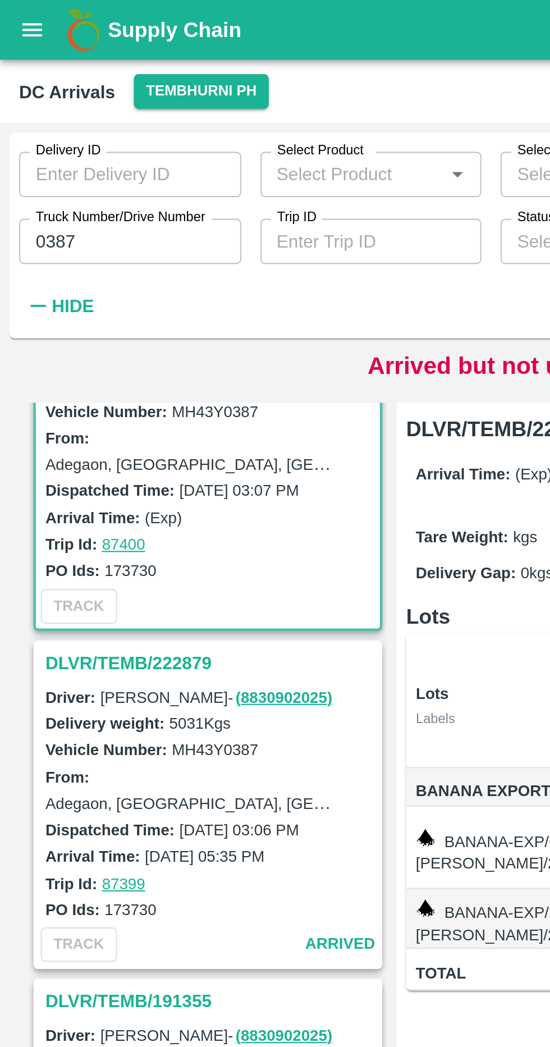
click at [88, 306] on h3 "DLVR/TEMB/222879" at bounding box center [99, 311] width 156 height 15
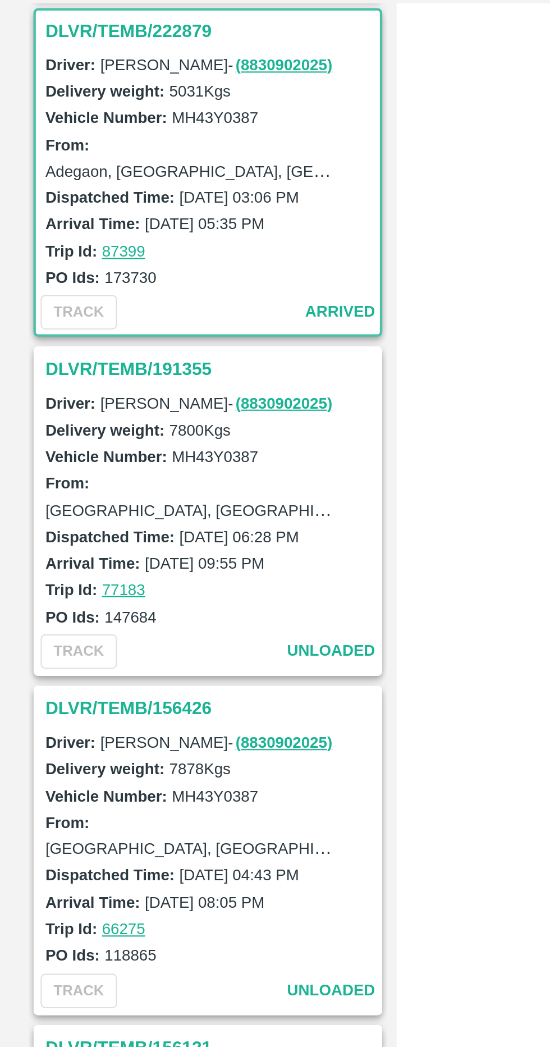
scroll to position [163, 0]
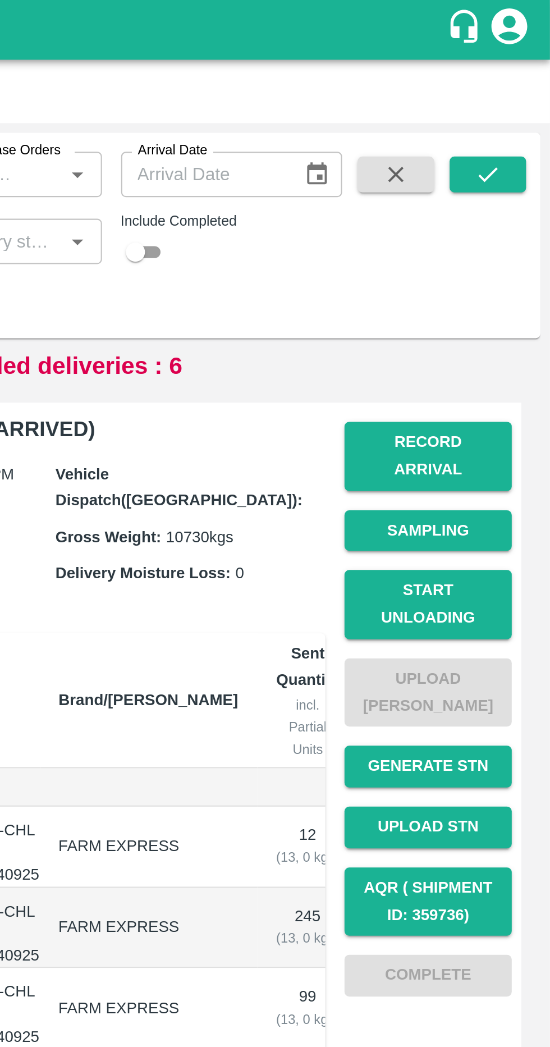
click at [508, 211] on button "Record Arrival" at bounding box center [493, 214] width 79 height 33
